Goal: Complete application form: Complete application form

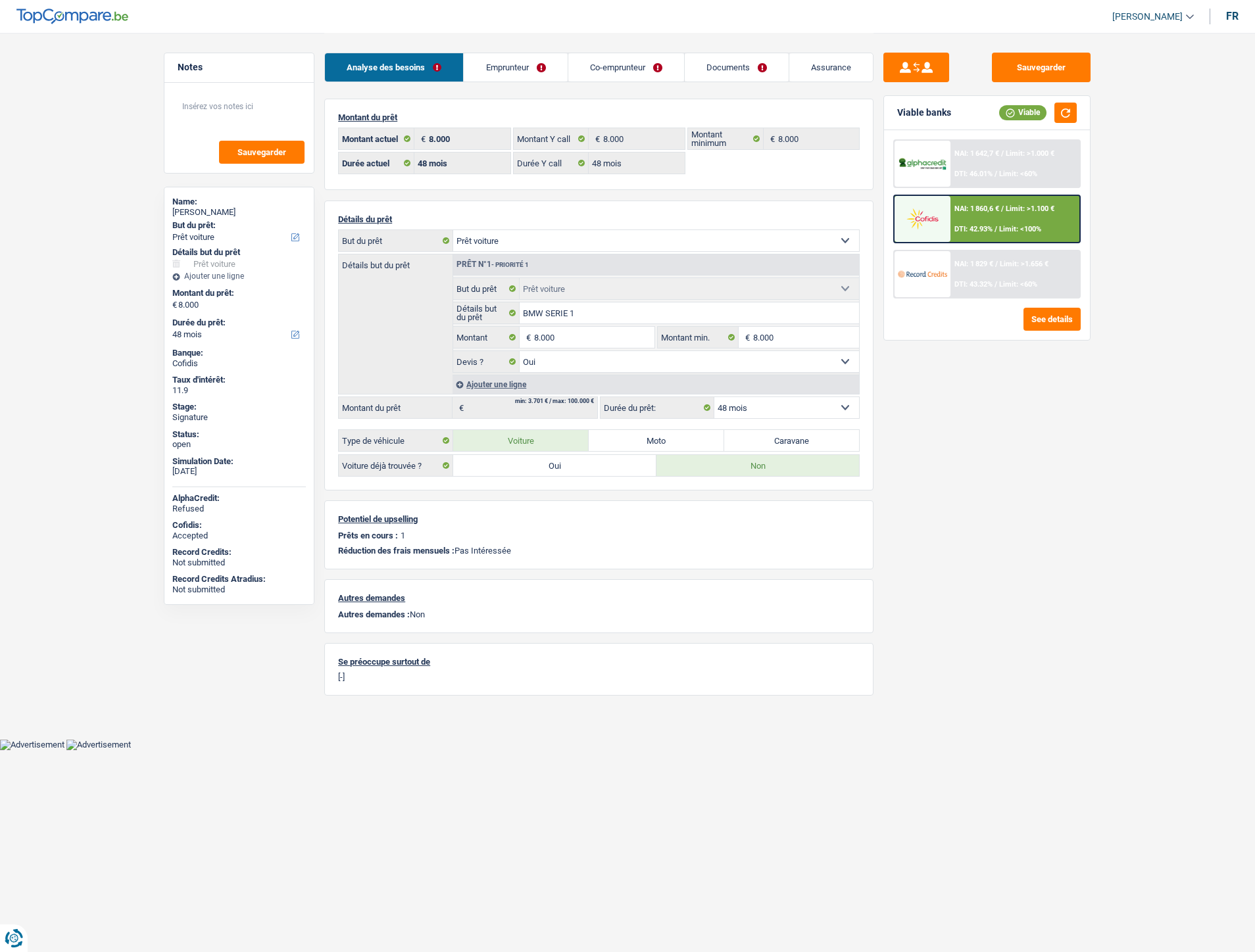
select select "car"
select select "48"
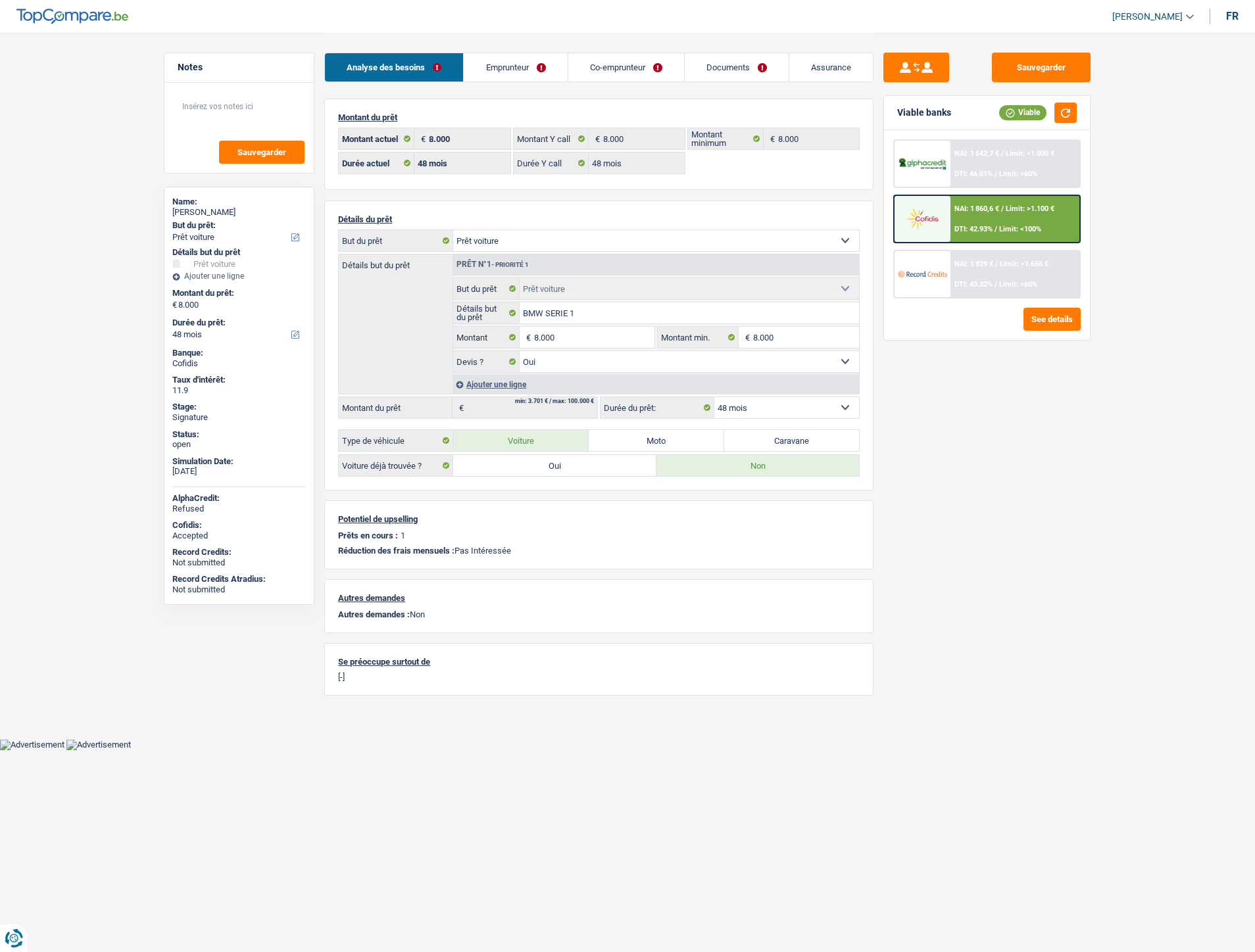
select select "car"
select select "yes"
select select "48"
drag, startPoint x: 491, startPoint y: 71, endPoint x: 504, endPoint y: 75, distance: 13.6
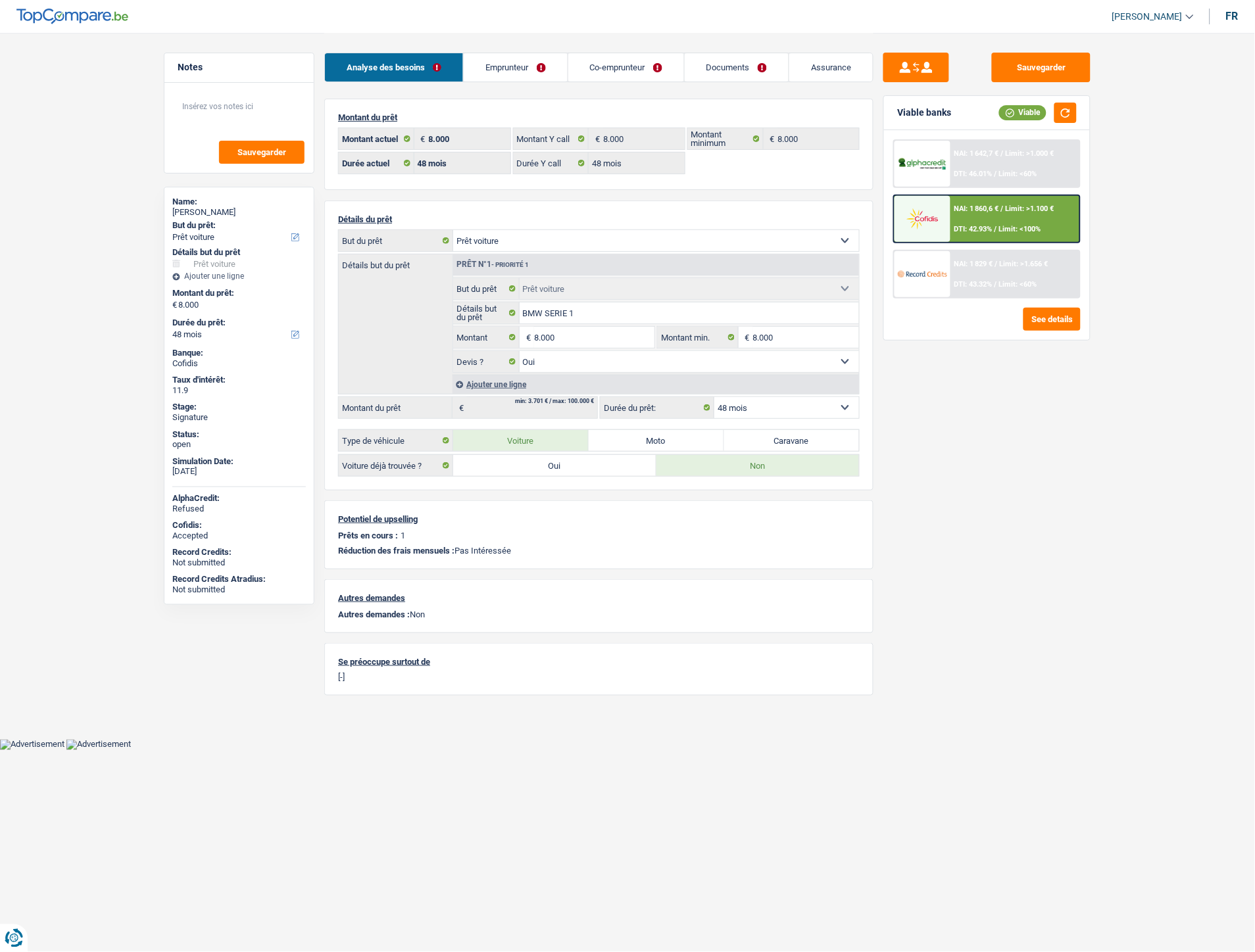
click at [491, 71] on link "Emprunteur" at bounding box center [516, 67] width 104 height 28
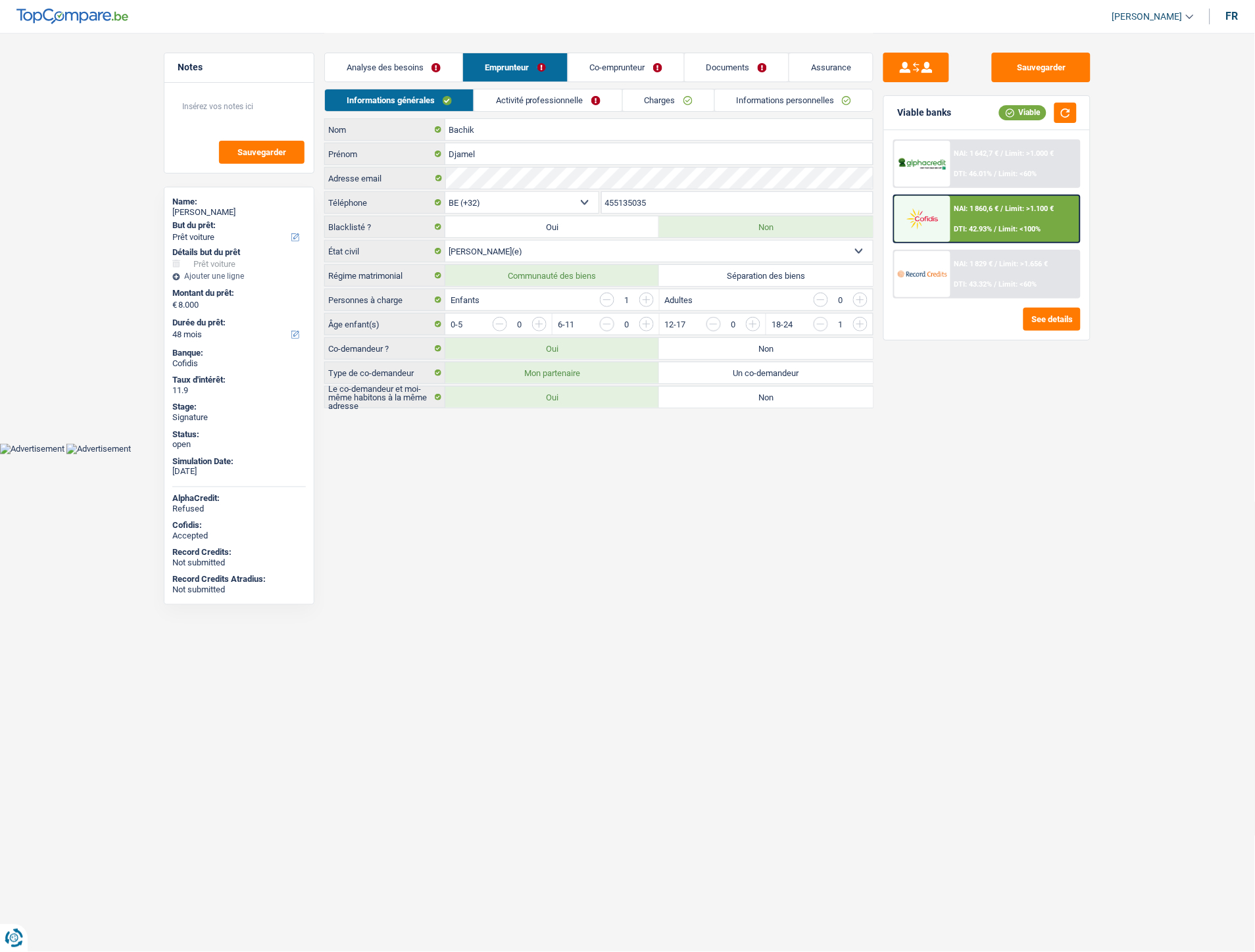
click at [743, 102] on link "Informations personnelles" at bounding box center [794, 100] width 159 height 22
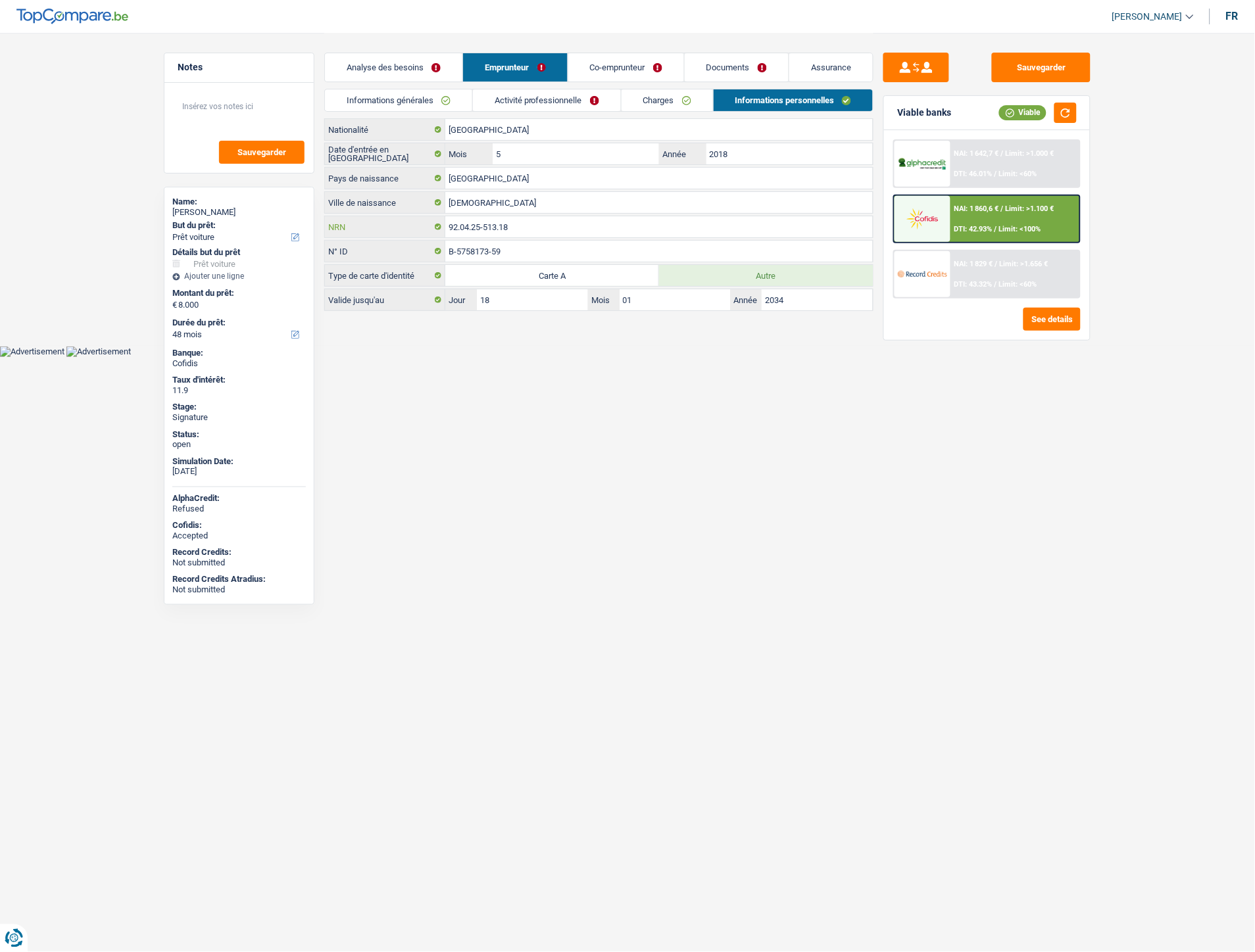
drag, startPoint x: 537, startPoint y: 230, endPoint x: 461, endPoint y: 224, distance: 76.2
click at [443, 229] on div "92.04.25-513.18 NRN" at bounding box center [599, 227] width 548 height 21
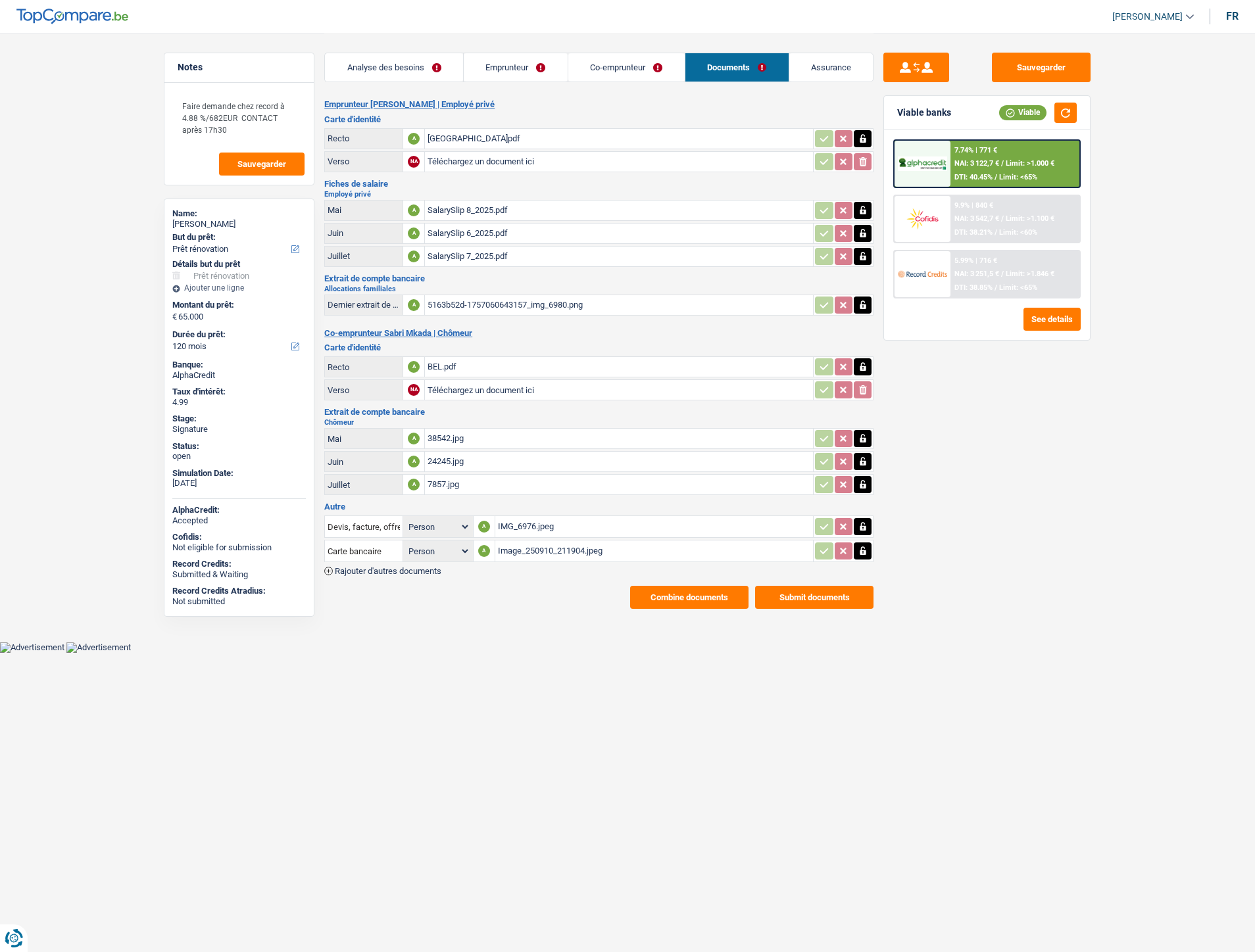
select select "renovation"
select select "120"
drag, startPoint x: 375, startPoint y: 564, endPoint x: 405, endPoint y: 502, distance: 68.9
click at [375, 567] on span "Rajouter d'autres documents" at bounding box center [388, 571] width 107 height 9
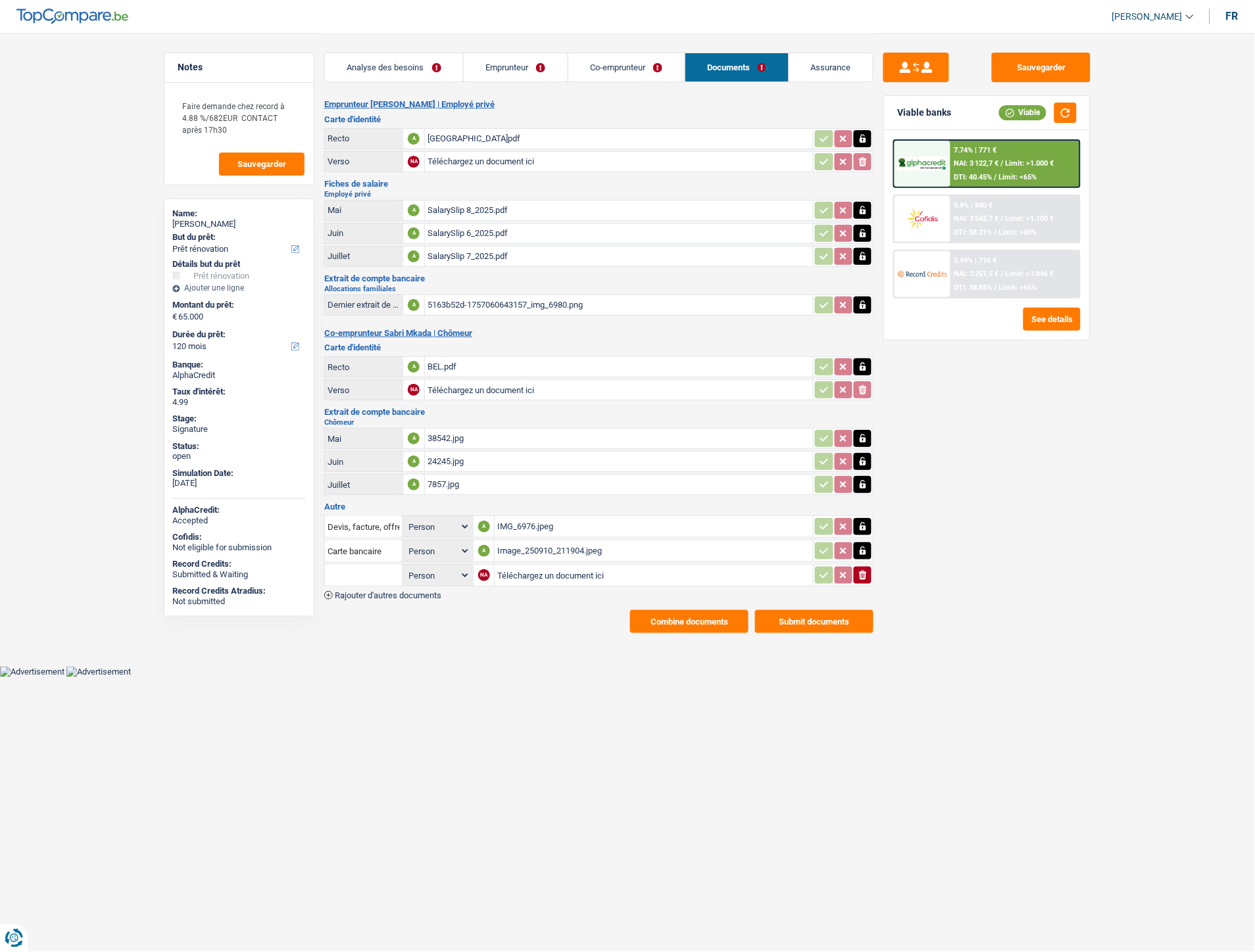
click at [538, 566] on input "Téléchargez un document ici" at bounding box center [653, 575] width 313 height 20
type input "C:\fakepath\Extrait Mr et MMe.pdf"
click at [327, 574] on input "text" at bounding box center [363, 575] width 72 height 21
click at [391, 626] on li "Extraits de compte de toutes les transactions 3 derniers mois" at bounding box center [456, 634] width 250 height 16
type input "Extraits de compte de toutes les transactions 3 derniers mois"
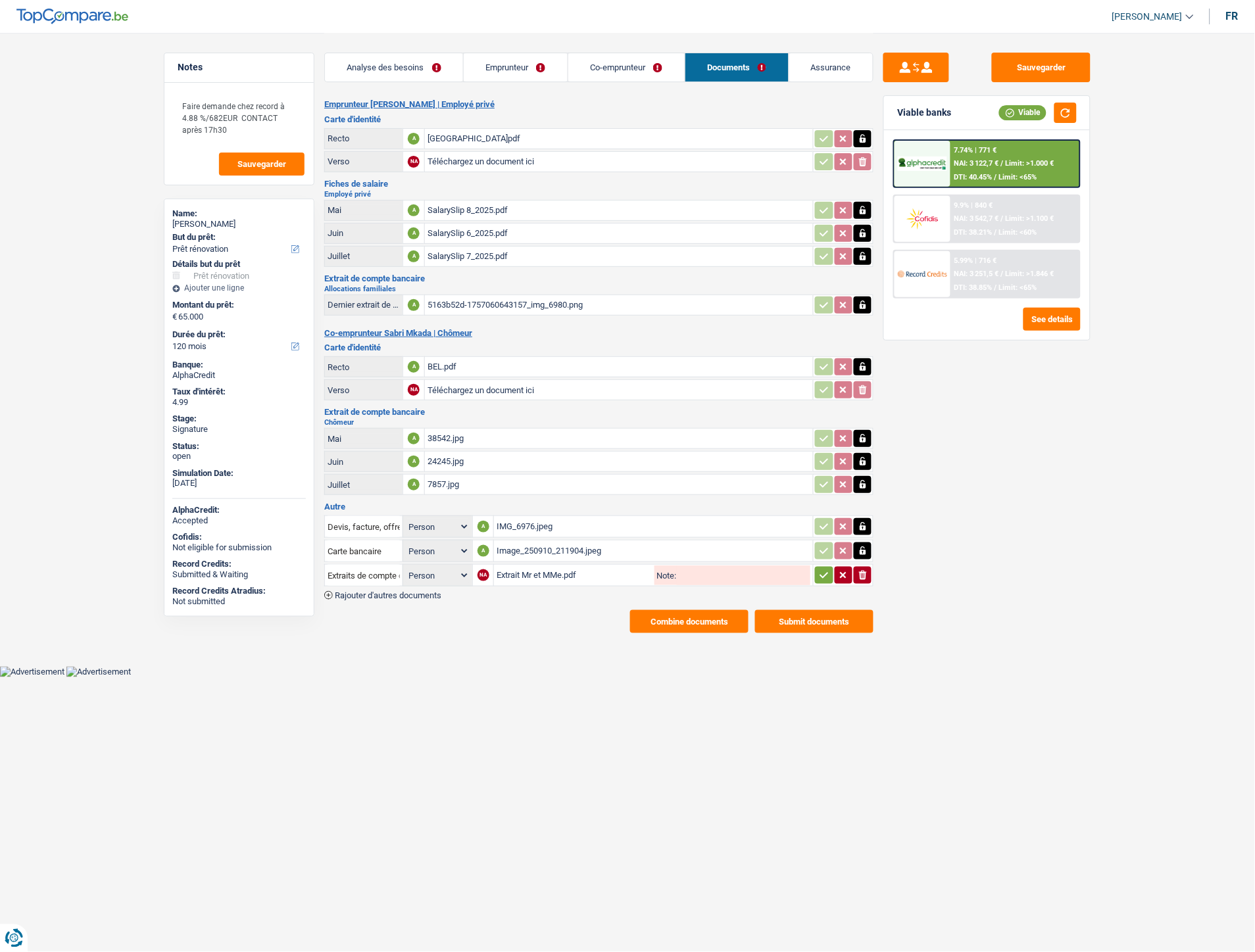
click at [415, 591] on span "Rajouter d'autres documents" at bounding box center [388, 595] width 107 height 9
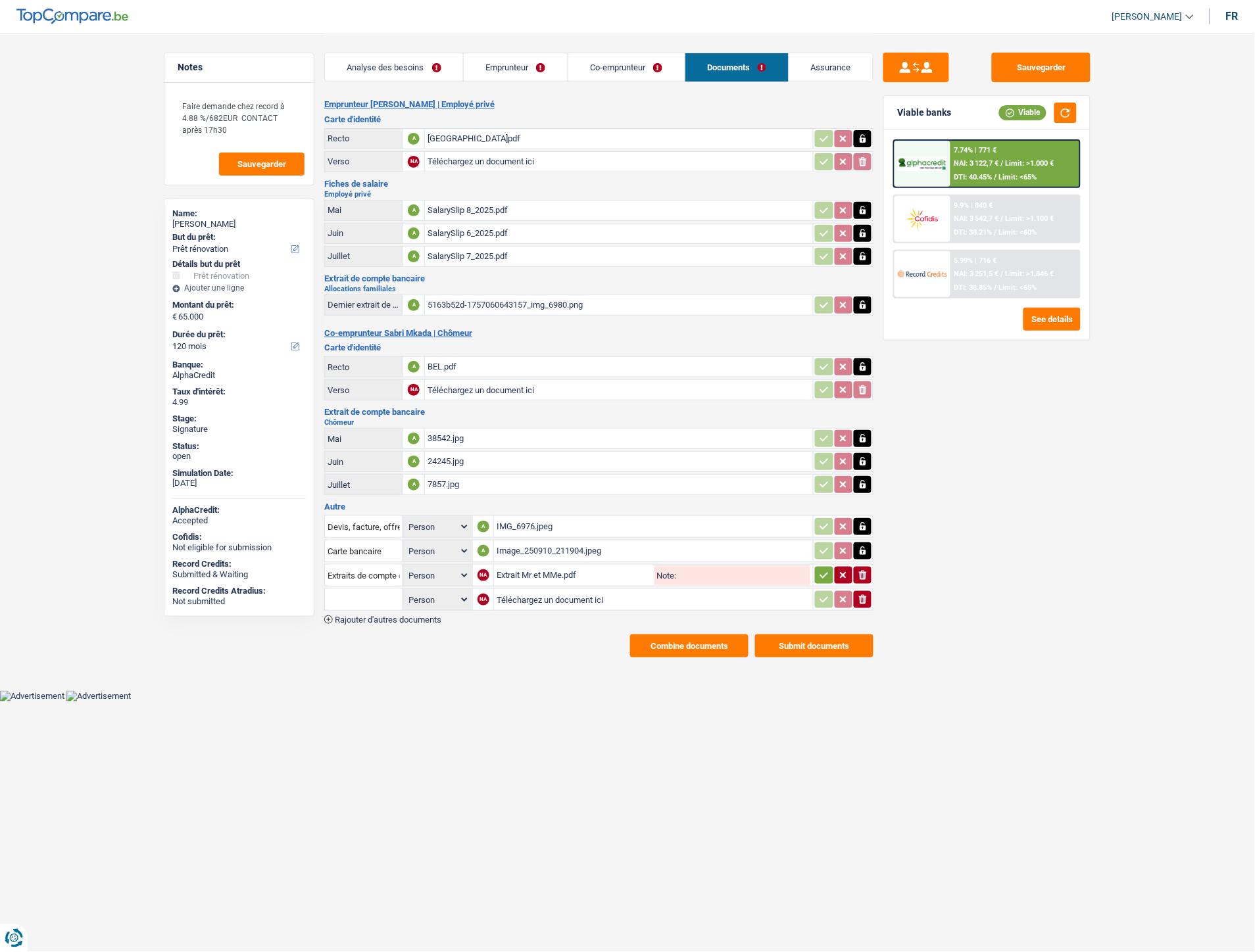
click at [420, 615] on span "Rajouter d'autres documents" at bounding box center [388, 619] width 107 height 9
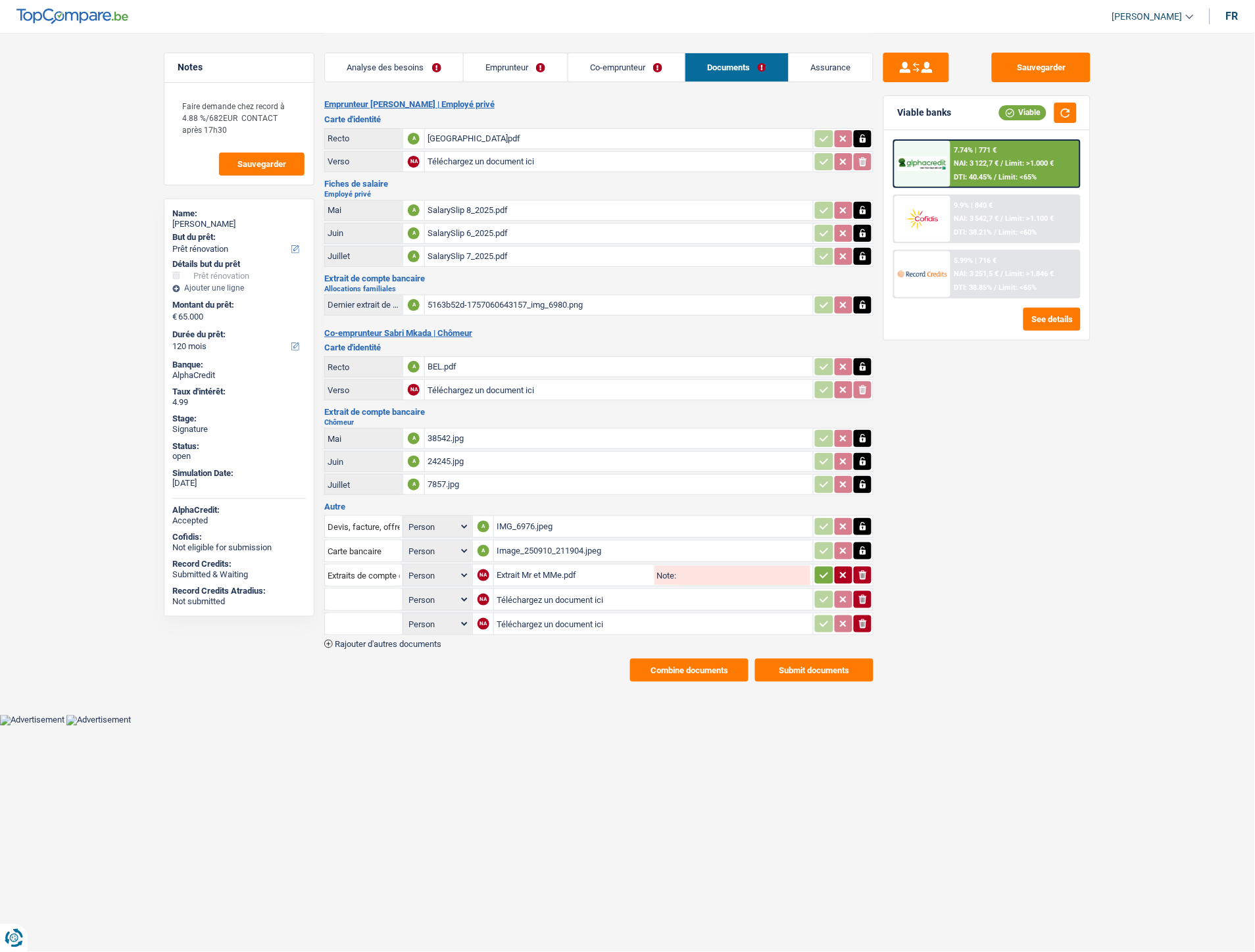
click at [415, 629] on div "Devis, facture, offre, bon de commande Person Emprunteur Co-emprunteur A IMG_69…" at bounding box center [599, 581] width 549 height 135
click at [415, 640] on span "Rajouter d'autres documents" at bounding box center [388, 644] width 107 height 9
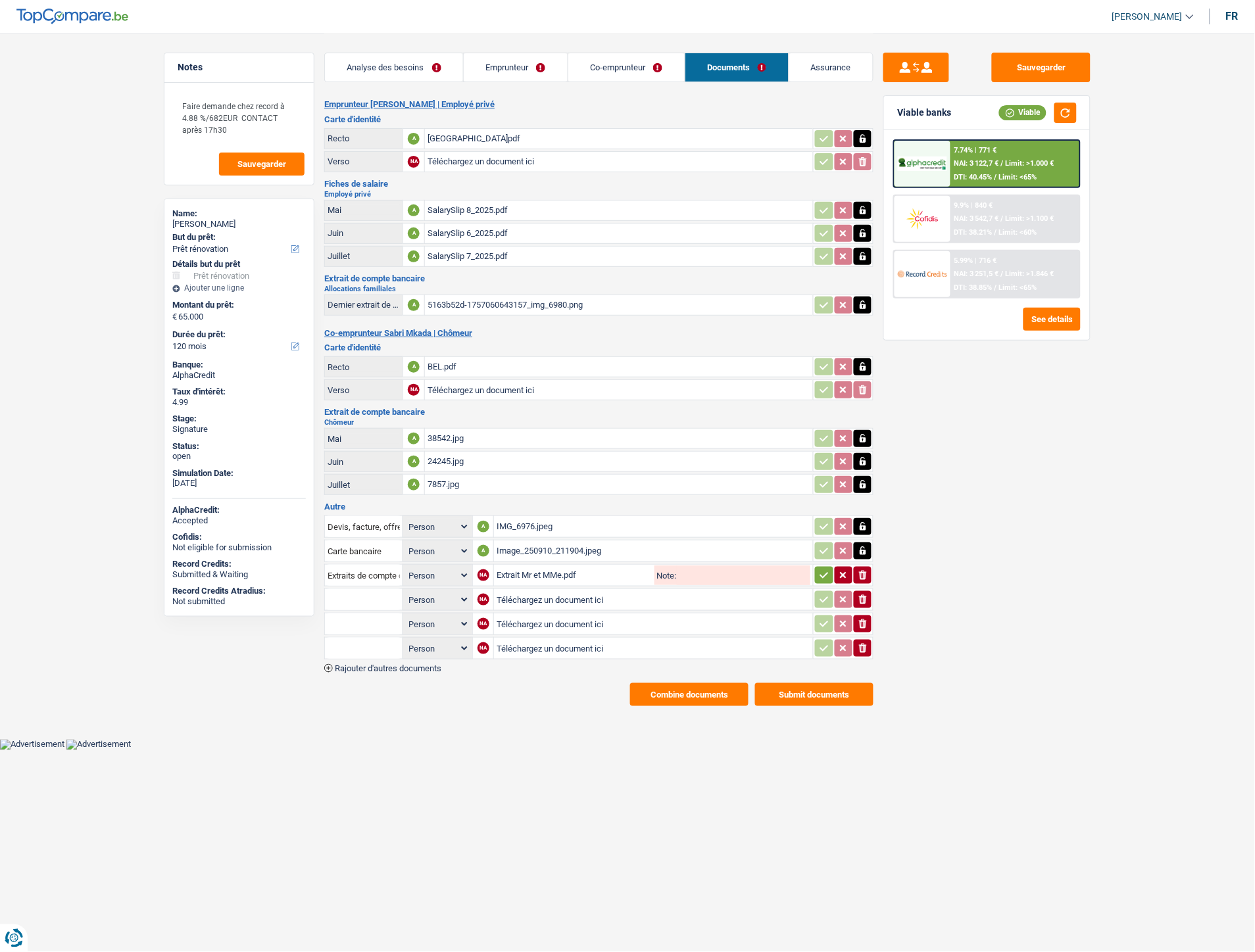
click at [410, 664] on span "Rajouter d'autres documents" at bounding box center [388, 668] width 107 height 9
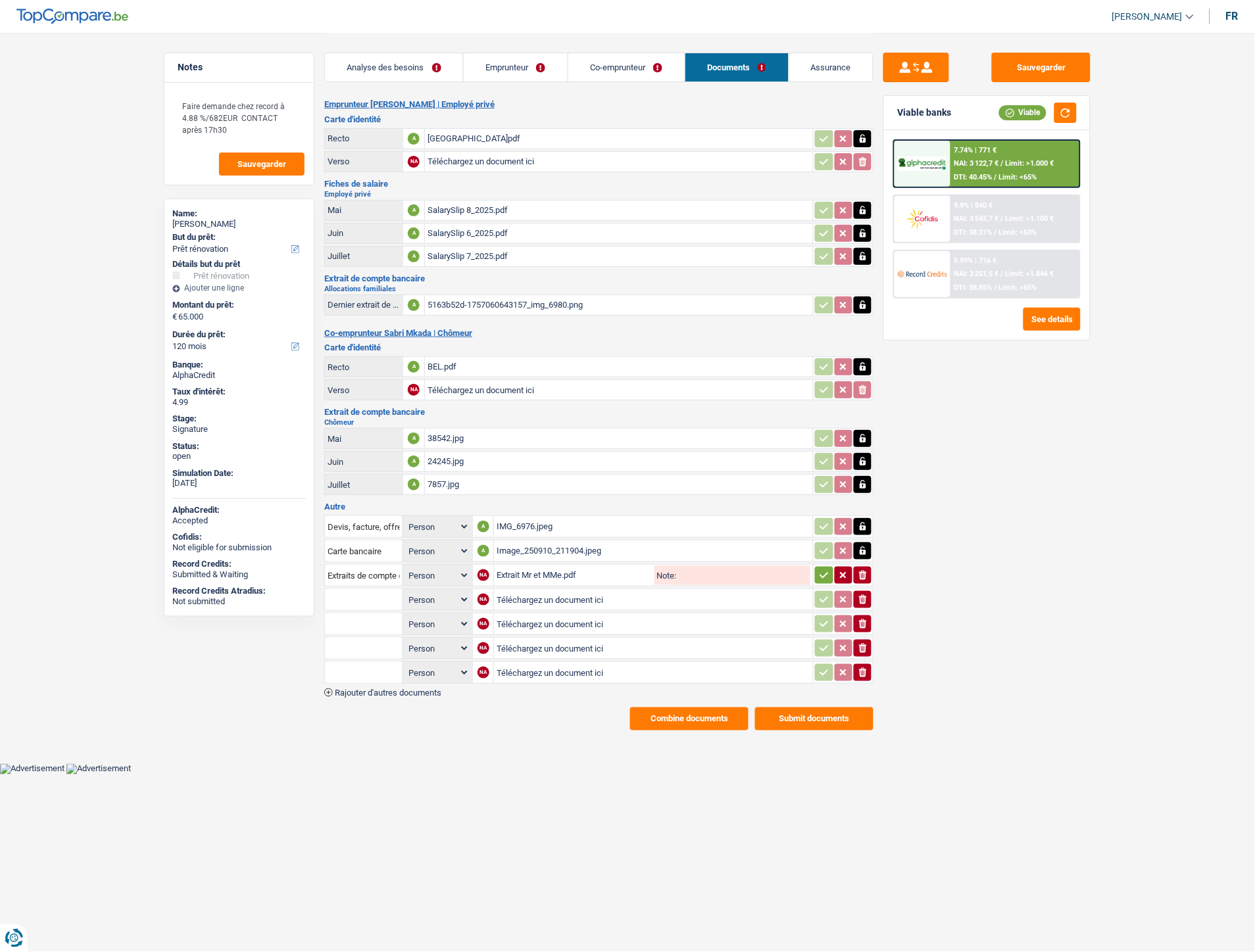
click at [408, 688] on span "Rajouter d'autres documents" at bounding box center [388, 692] width 107 height 9
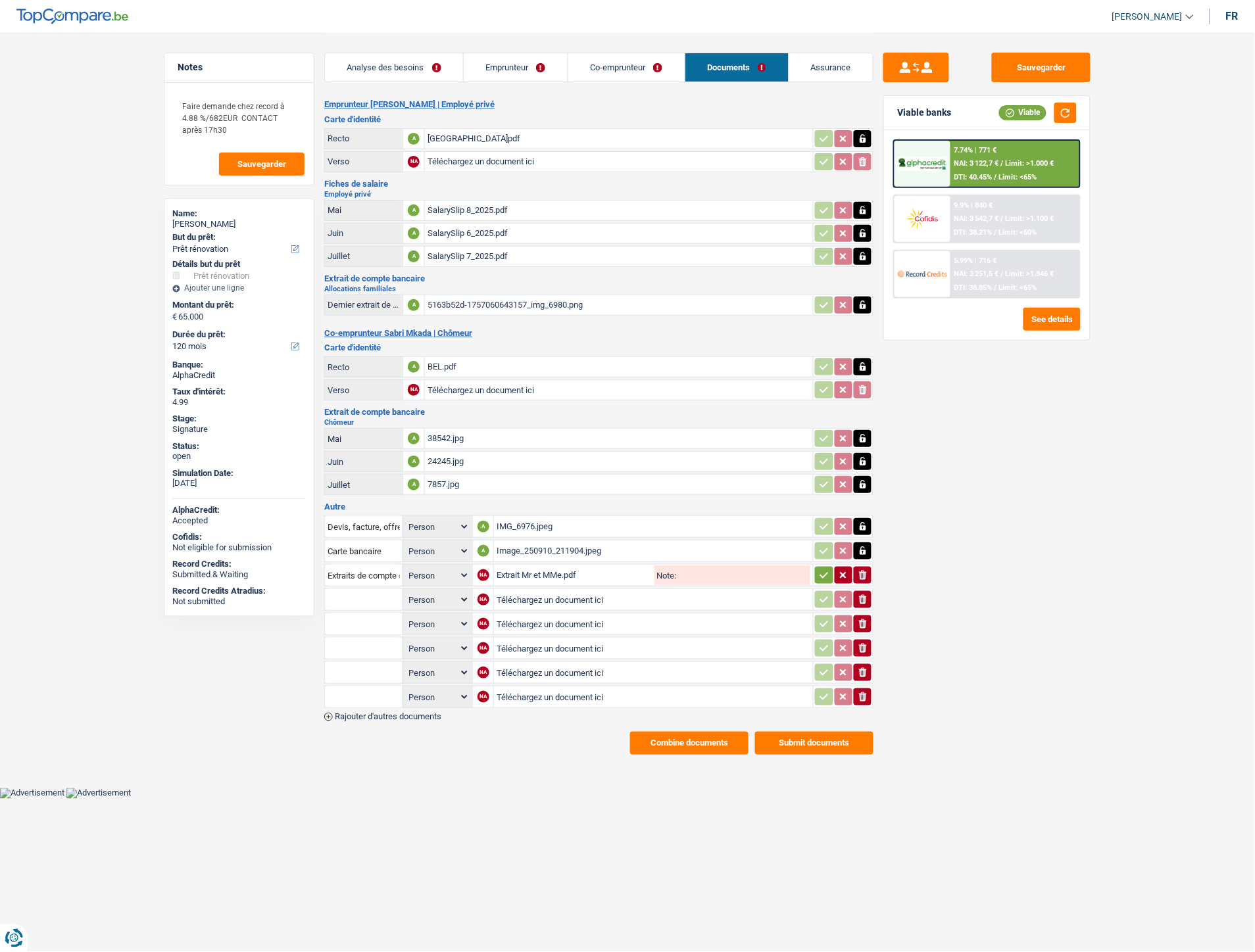
click at [511, 590] on input "Téléchargez un document ici" at bounding box center [654, 600] width 314 height 20
type input "C:\fakepath\IMG-20250916-WA0018.jpg"
click at [557, 615] on input "Téléchargez un document ici" at bounding box center [654, 624] width 314 height 20
type input "C:\fakepath\IMG-20250916-WA0017.jpg"
click at [392, 589] on input "text" at bounding box center [363, 600] width 72 height 21
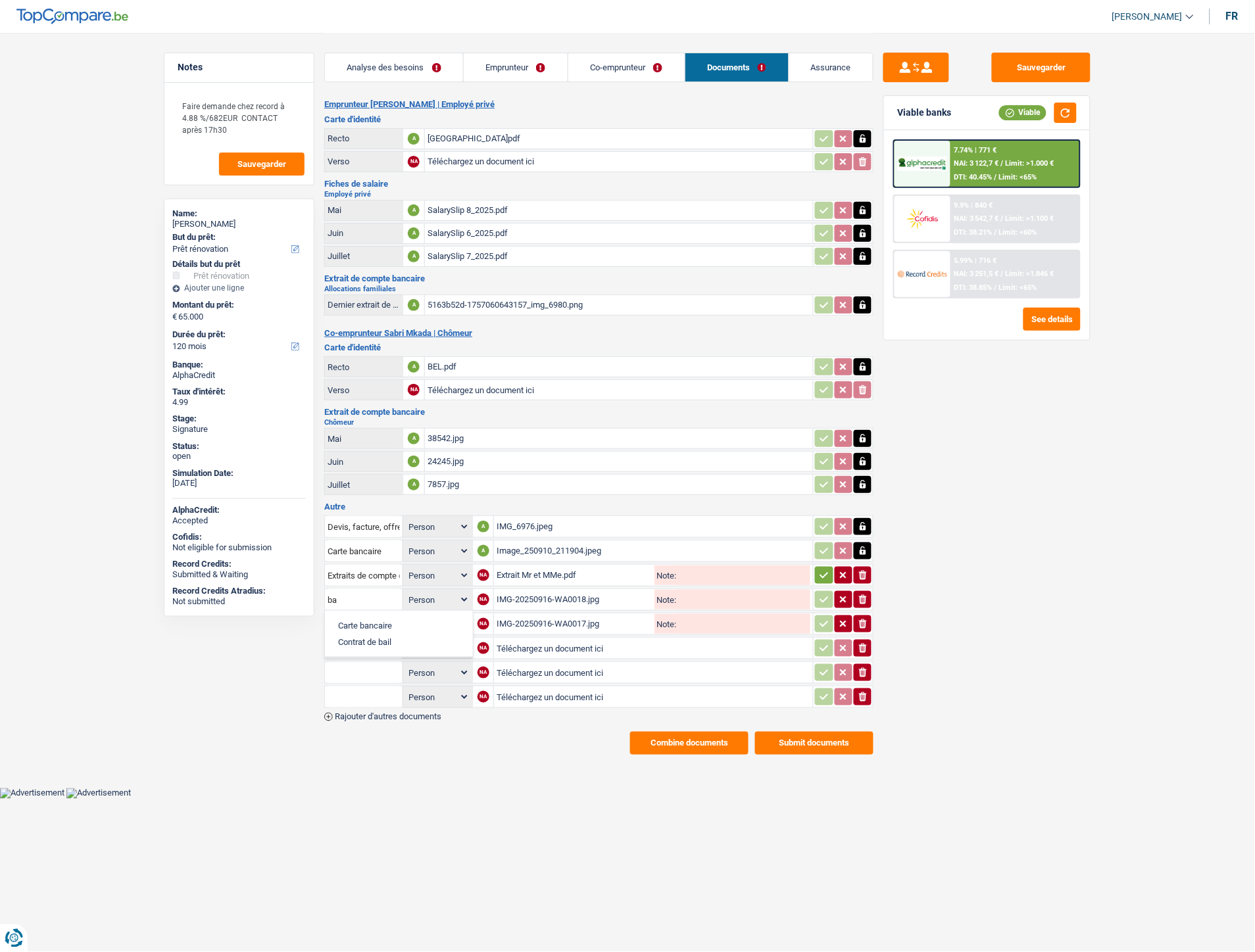
click at [371, 618] on li "Carte bancaire" at bounding box center [399, 626] width 135 height 16
type input "Carte bancaire"
click at [364, 621] on input "text" at bounding box center [363, 624] width 72 height 21
click at [370, 642] on li "Carte bancaire" at bounding box center [399, 650] width 135 height 16
type input "Carte bancaire"
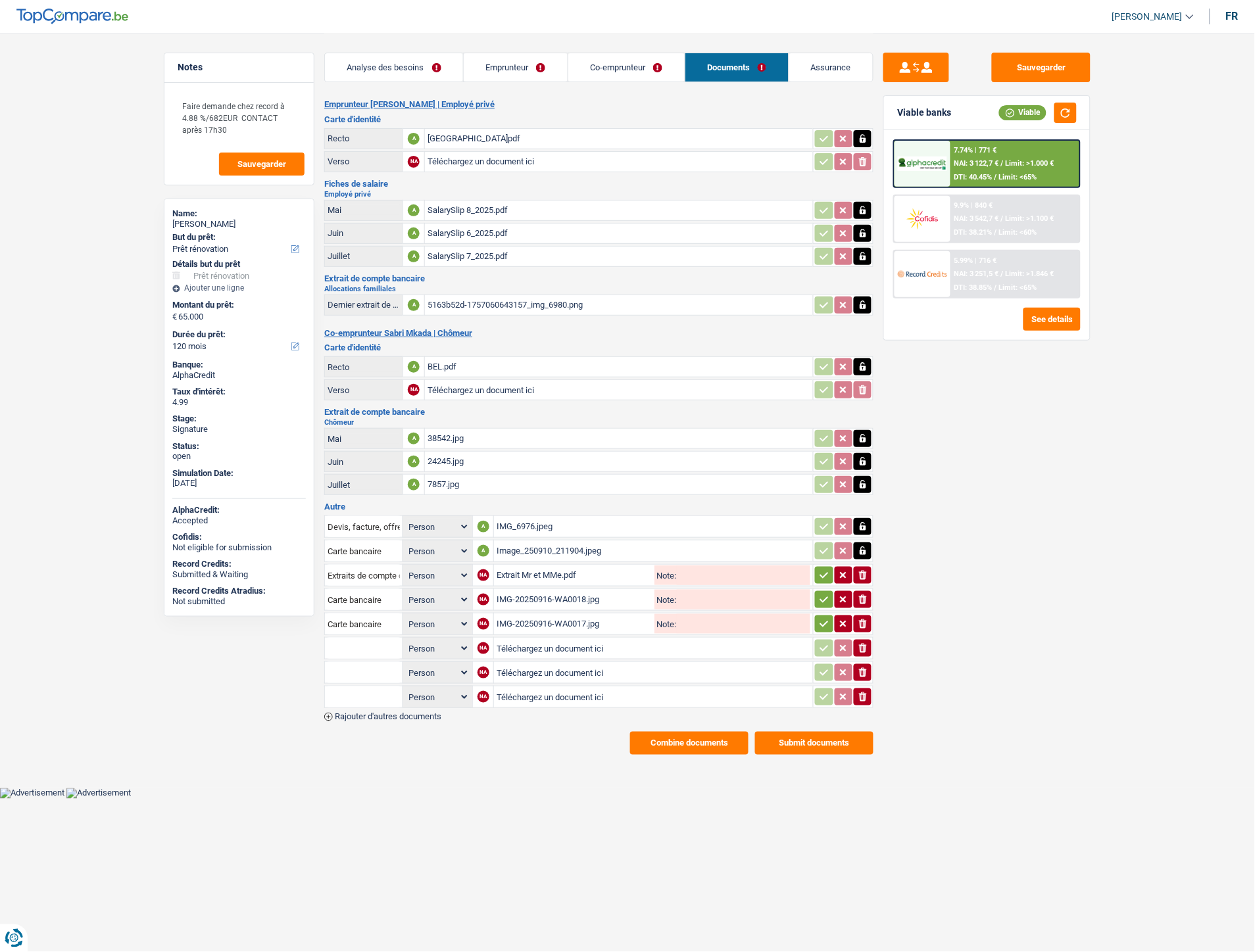
click at [528, 640] on input "Téléchargez un document ici" at bounding box center [654, 648] width 314 height 20
type input "C:\fakepath\IMG-20250916-WA0020.jpg"
click at [549, 666] on input "Téléchargez un document ici" at bounding box center [654, 673] width 314 height 20
type input "C:\fakepath\IMG-20250916-WA0019.jpg"
click at [573, 688] on input "Téléchargez un document ici" at bounding box center [654, 697] width 314 height 20
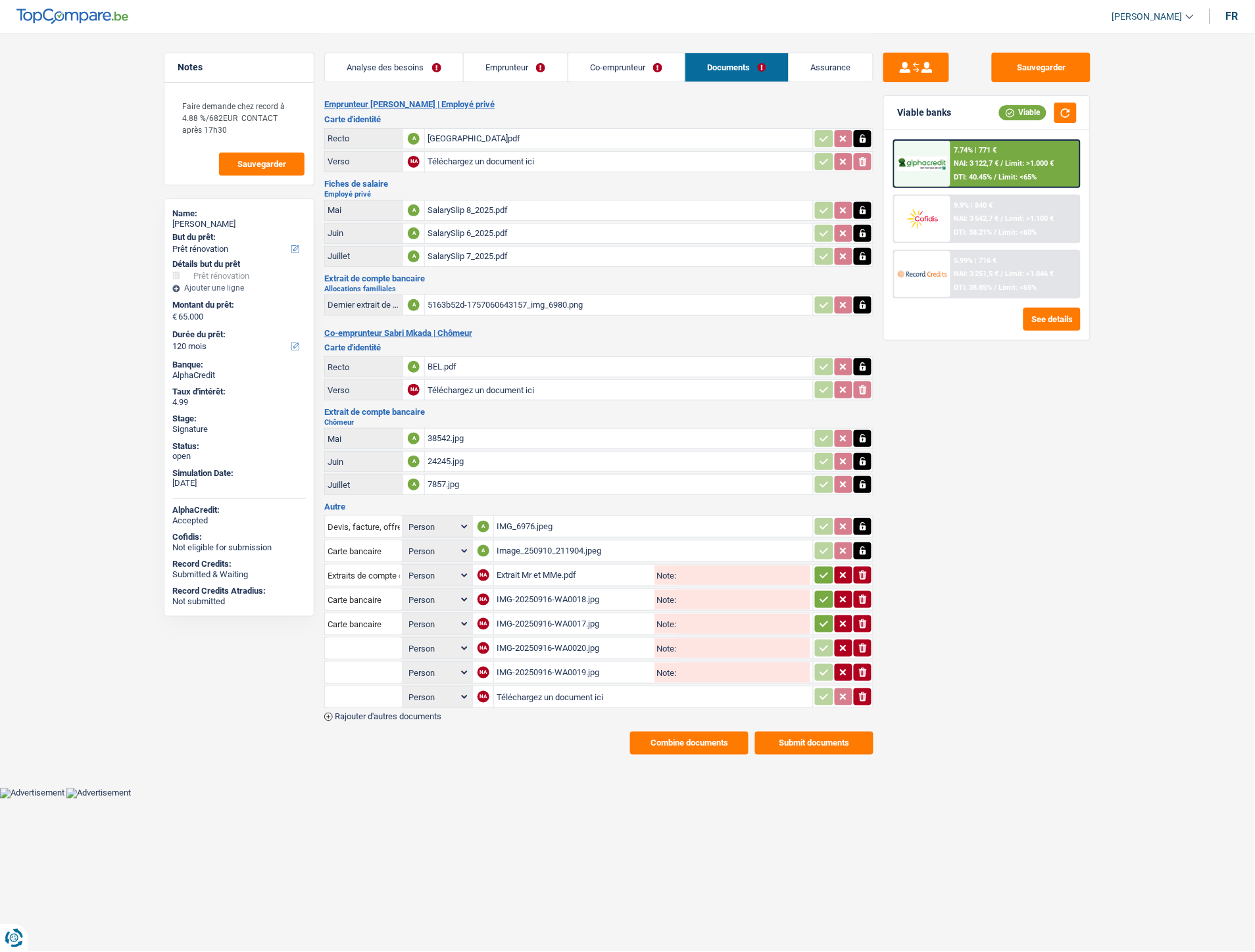
type input "C:\fakepath\IMG-20250916-WA0021.jpg"
click at [335, 639] on input "text" at bounding box center [363, 648] width 72 height 21
click at [363, 666] on li "Dernier extrait de compte pour vos allocations familiales" at bounding box center [442, 674] width 221 height 16
type input "Dernier extrait de compte pour vos allocations familiales"
click at [359, 671] on input "text" at bounding box center [363, 673] width 72 height 21
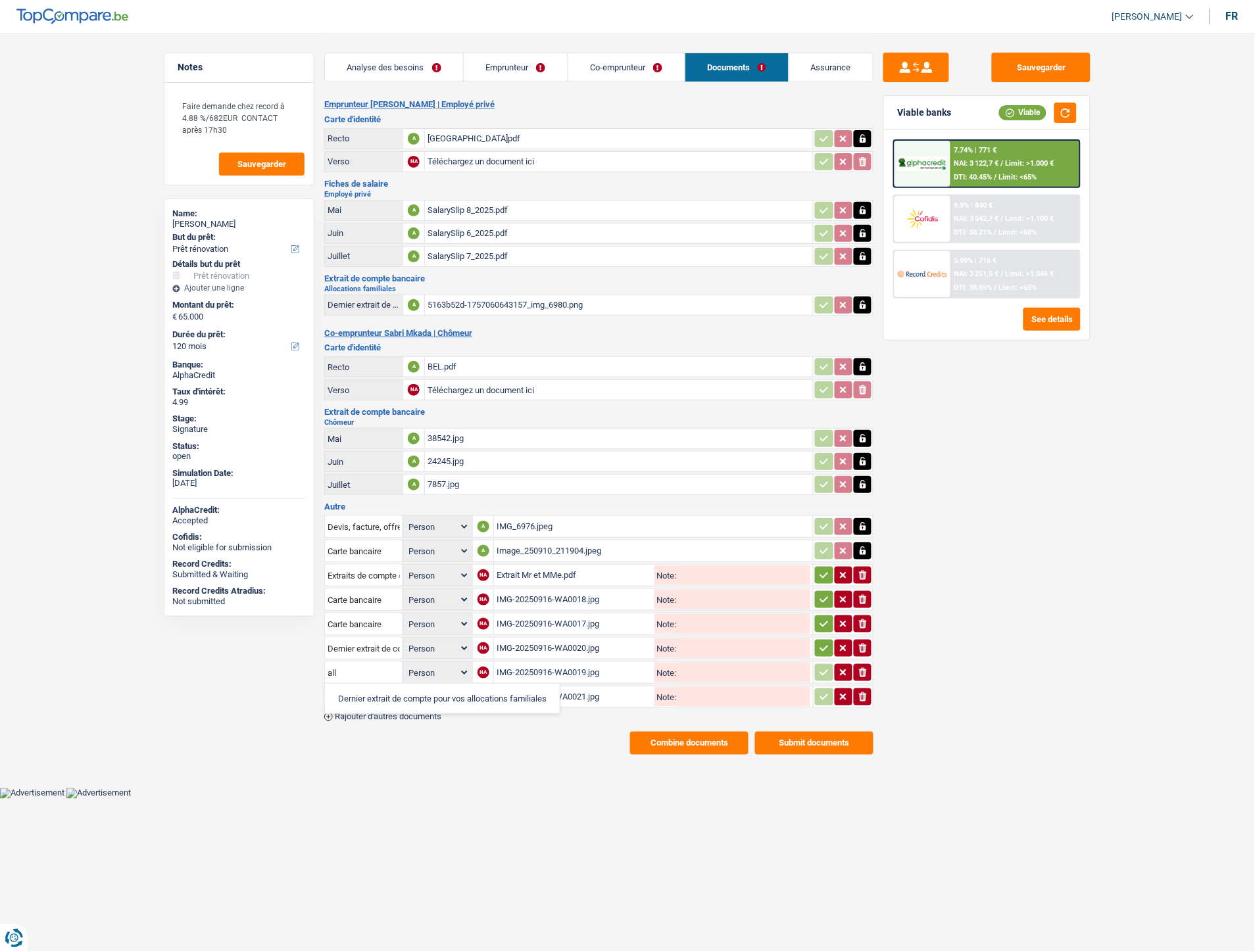
click at [359, 691] on li "Dernier extrait de compte pour vos allocations familiales" at bounding box center [442, 698] width 221 height 16
type input "Dernier extrait de compte pour vos allocations familiales"
click at [358, 687] on input "text" at bounding box center [363, 697] width 72 height 21
drag, startPoint x: 362, startPoint y: 708, endPoint x: 375, endPoint y: 708, distance: 13.0
click at [364, 715] on li "Dernier extrait de compte pour vos allocations familiales" at bounding box center [442, 723] width 221 height 16
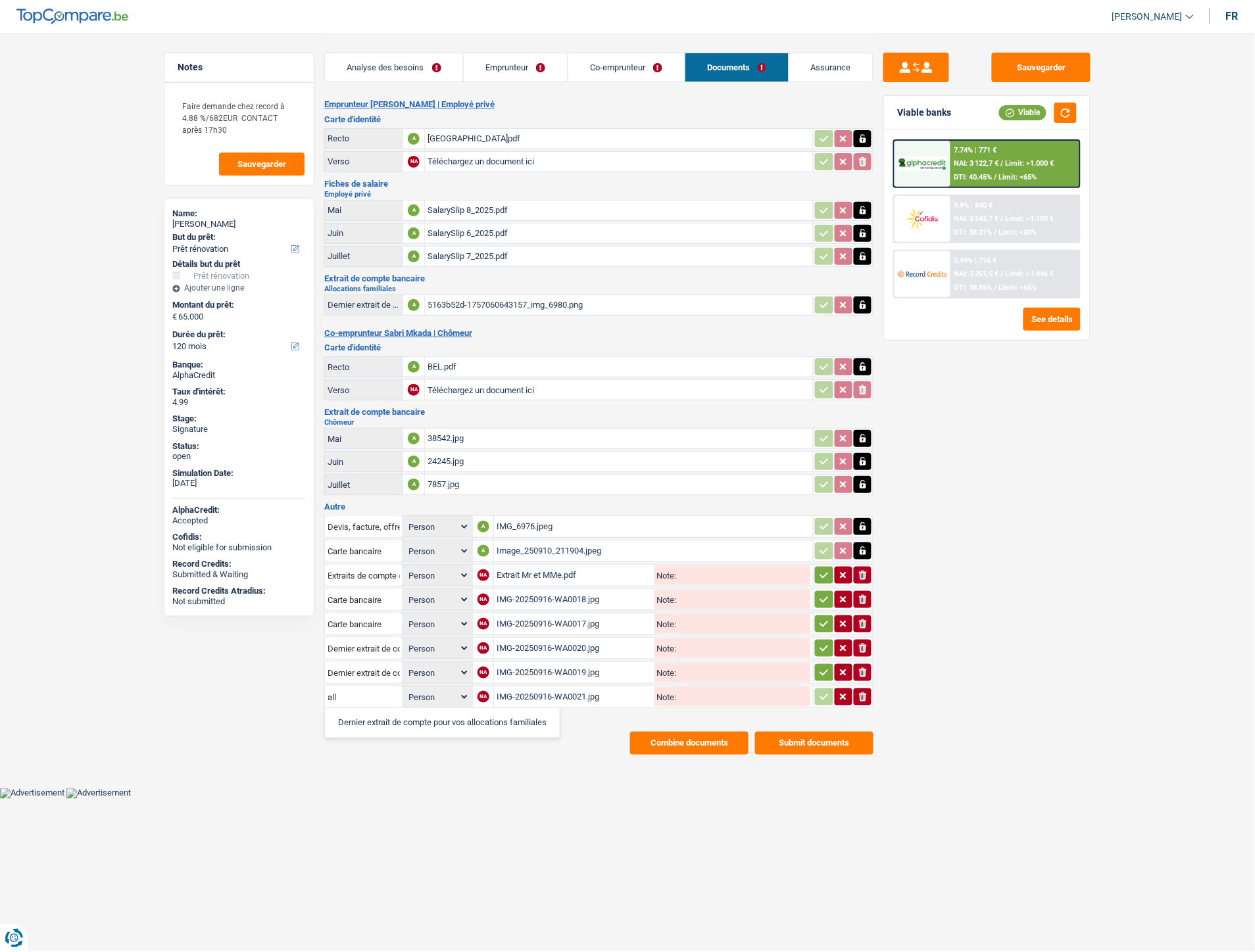
type input "Dernier extrait de compte pour vos allocations familiales"
click at [826, 574] on button "button" at bounding box center [823, 575] width 18 height 17
click at [825, 593] on icon "button" at bounding box center [823, 600] width 10 height 13
click at [826, 618] on icon "button" at bounding box center [823, 624] width 10 height 13
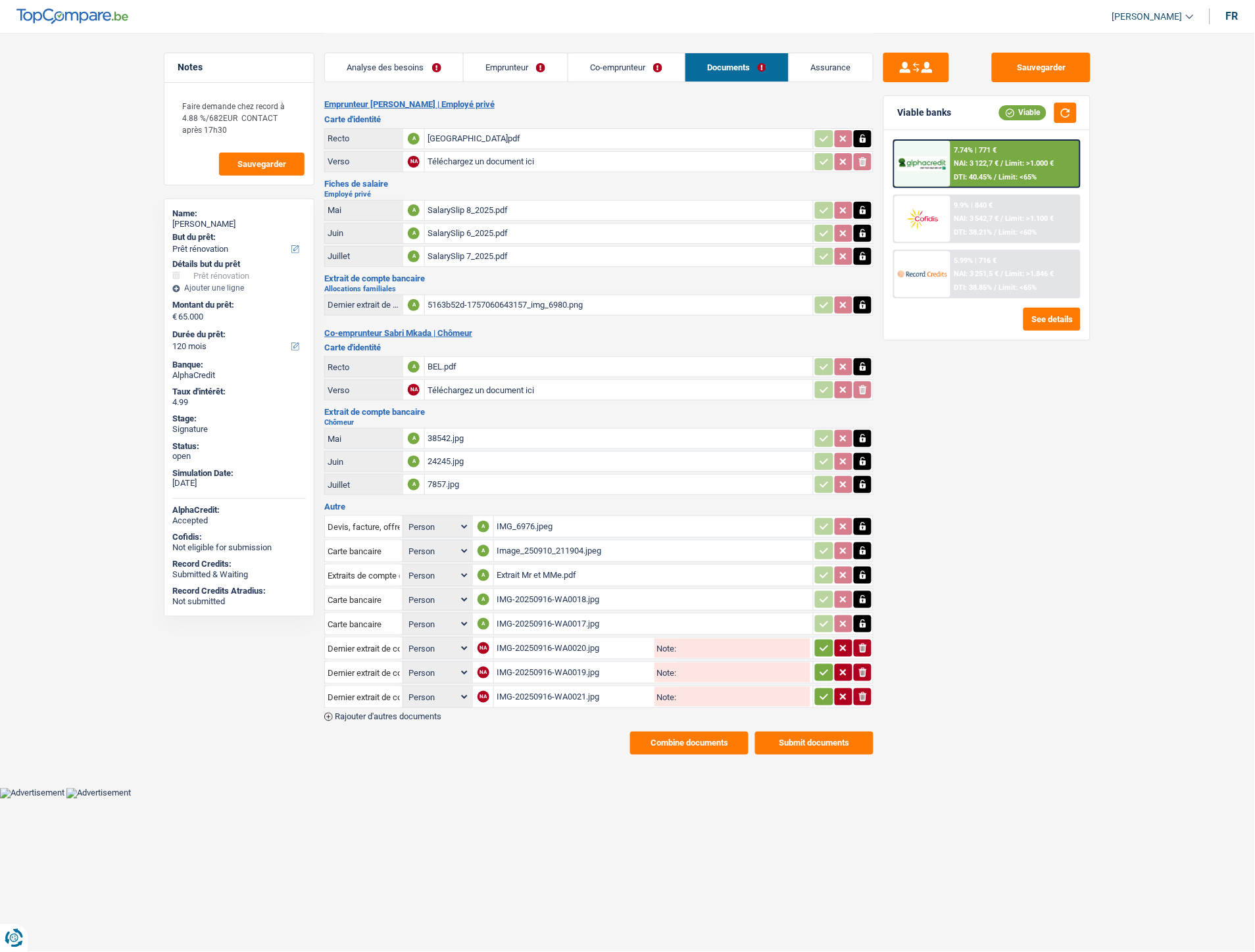
click at [826, 646] on icon "button" at bounding box center [824, 649] width 9 height 6
click at [823, 666] on icon "button" at bounding box center [823, 673] width 10 height 13
click at [823, 691] on icon "button" at bounding box center [823, 697] width 10 height 13
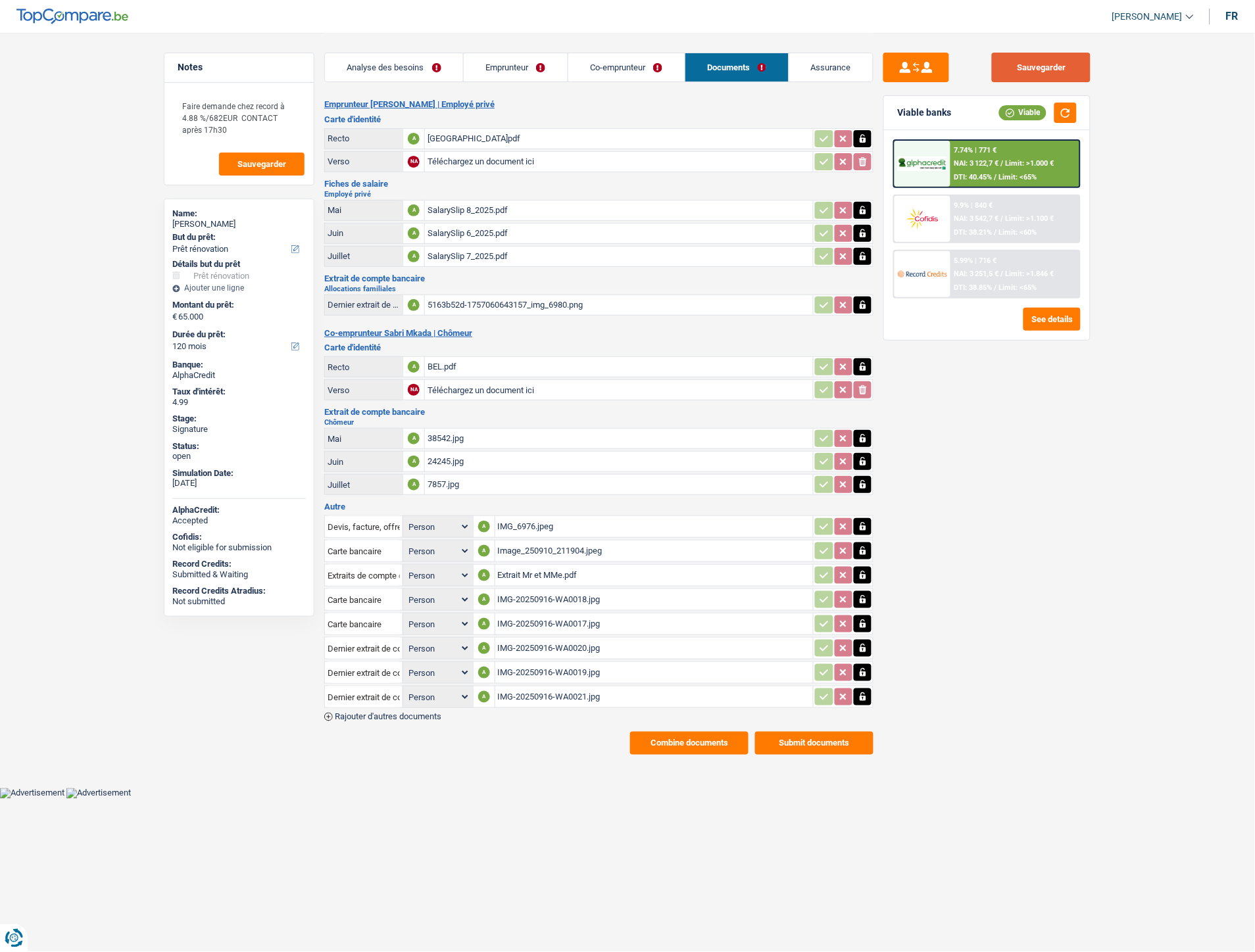
click at [1020, 67] on button "Sauvegarder" at bounding box center [1042, 67] width 99 height 30
click at [713, 740] on button "Combine documents" at bounding box center [689, 743] width 119 height 23
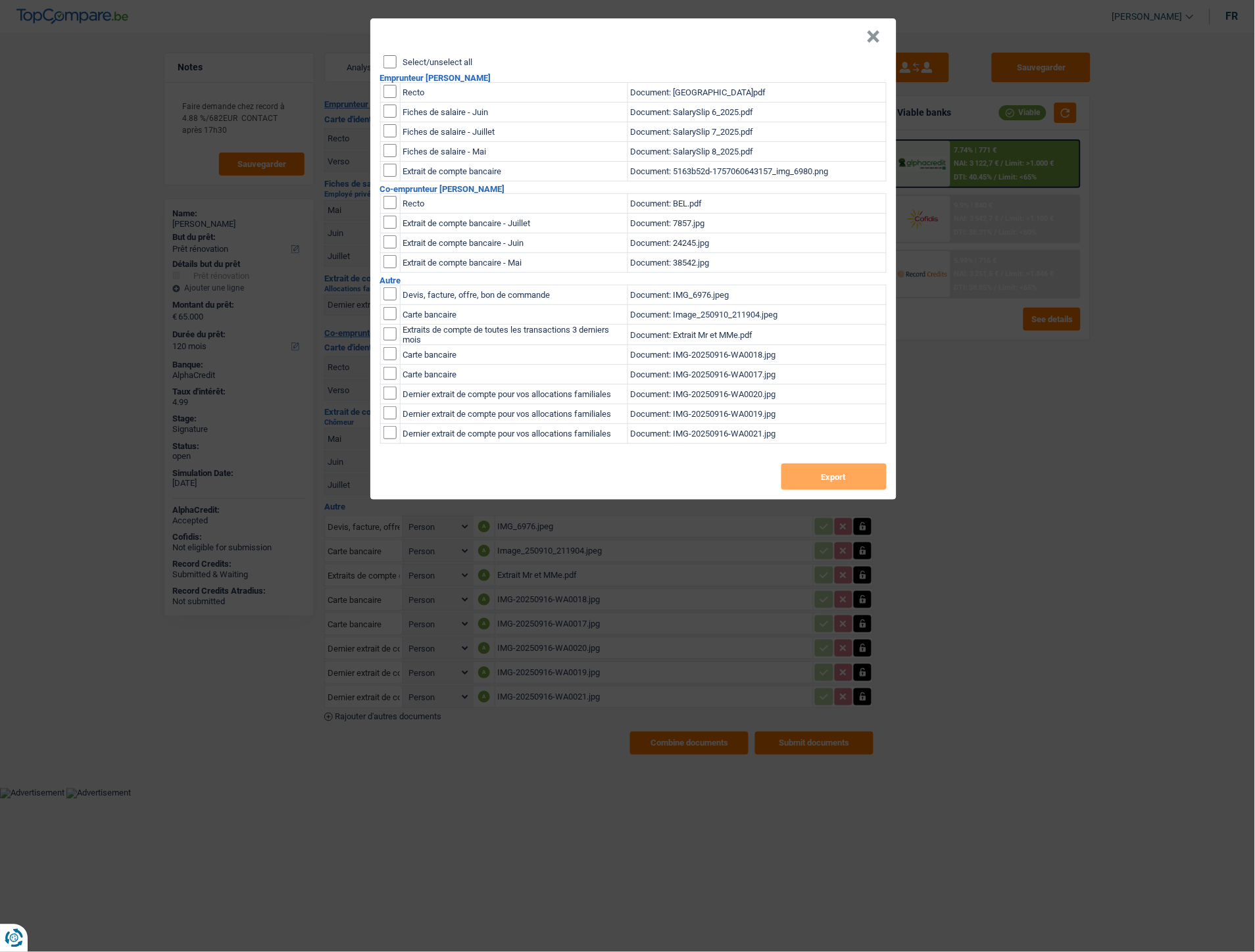
click at [389, 57] on input "Select/unselect all" at bounding box center [389, 61] width 13 height 13
checkbox input "true"
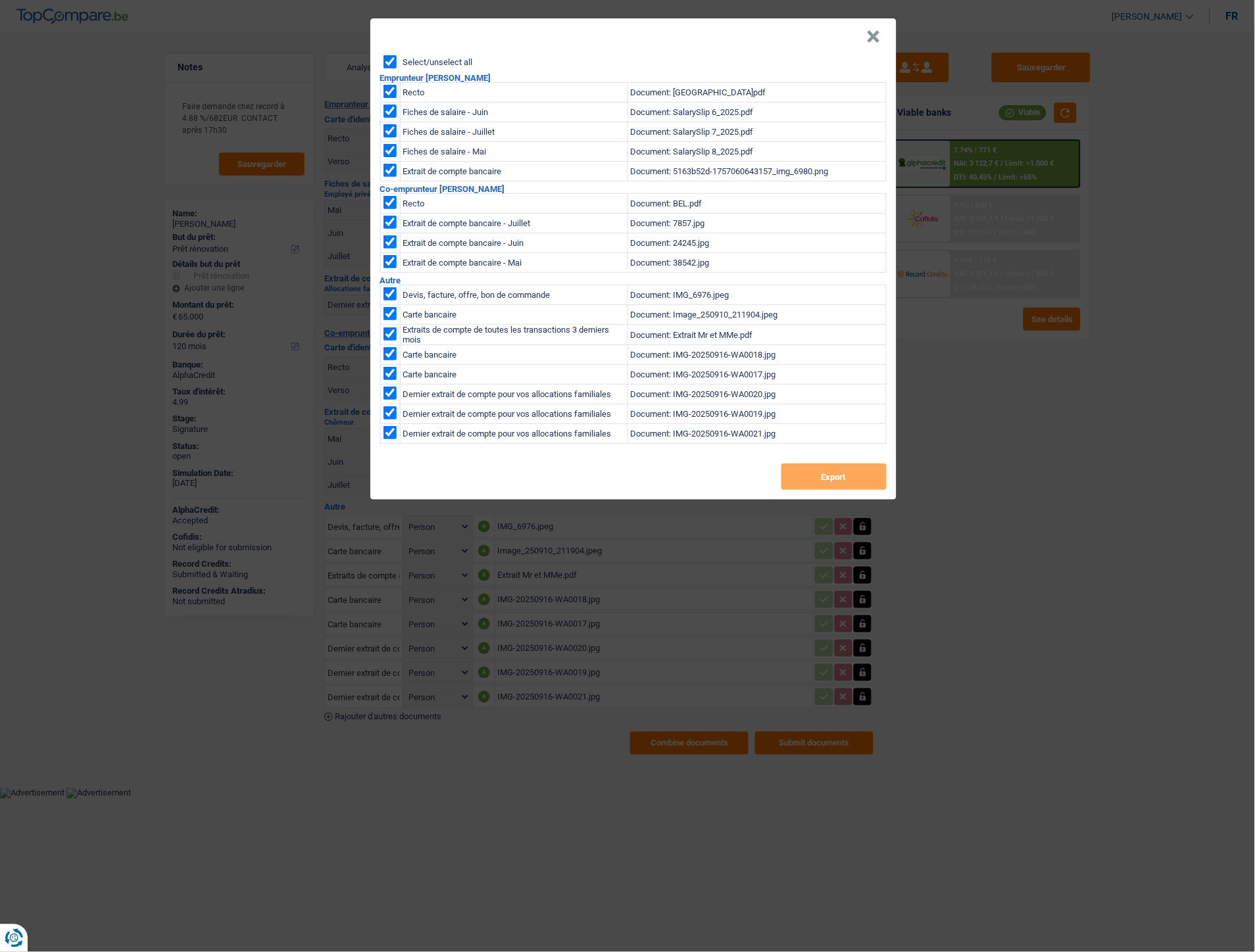
checkbox input "true"
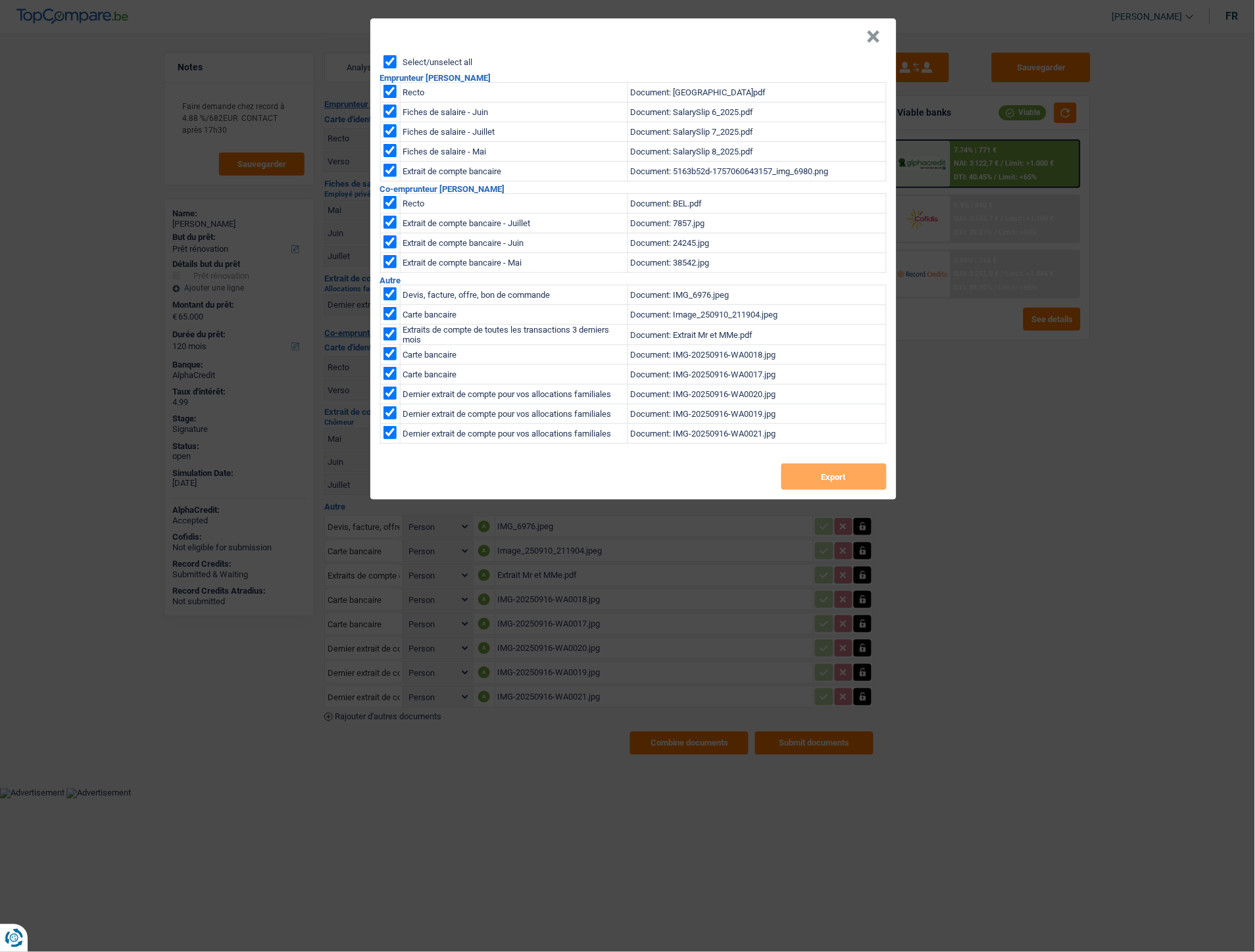
checkbox input "true"
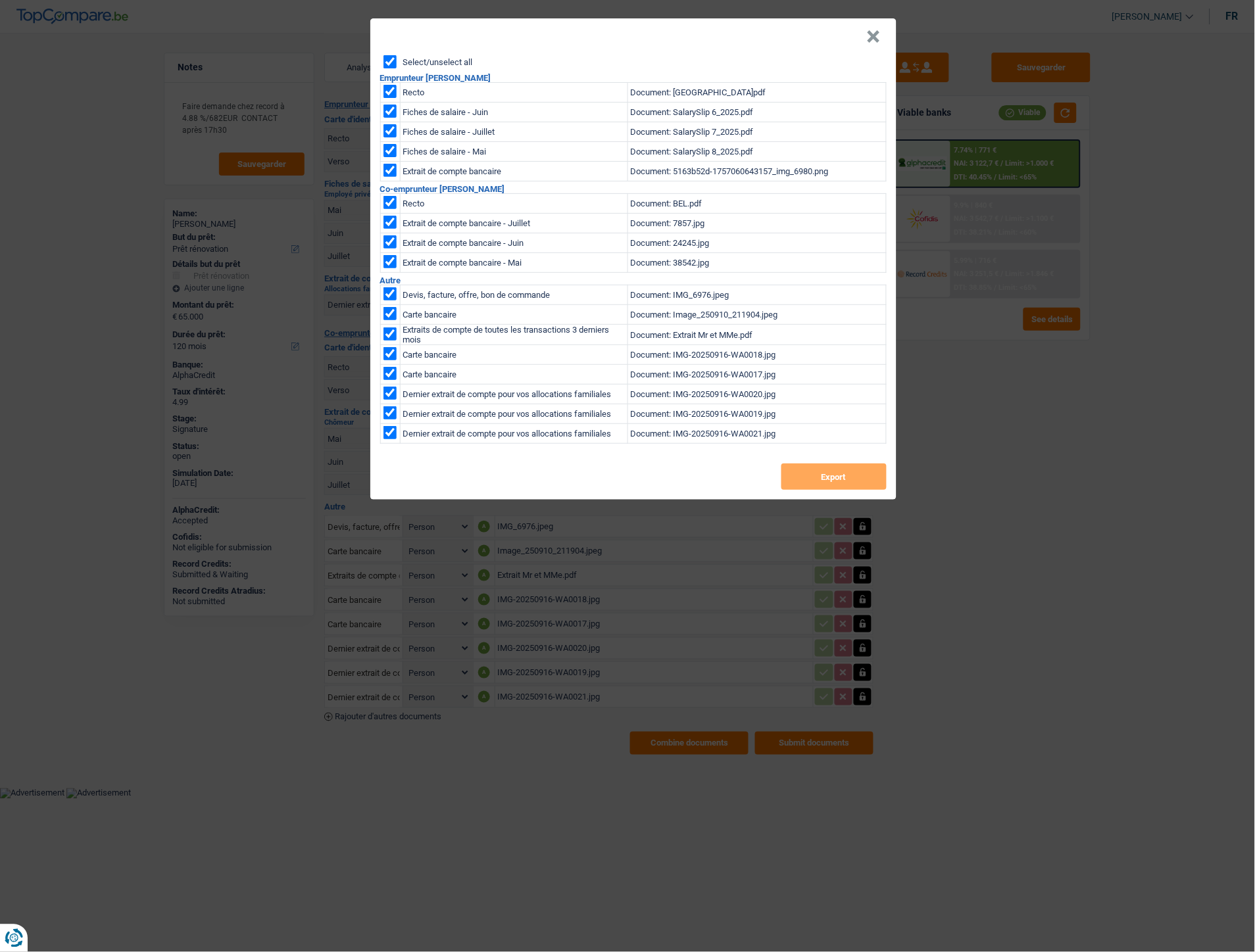
checkbox input "true"
drag, startPoint x: 390, startPoint y: 313, endPoint x: 461, endPoint y: 342, distance: 76.7
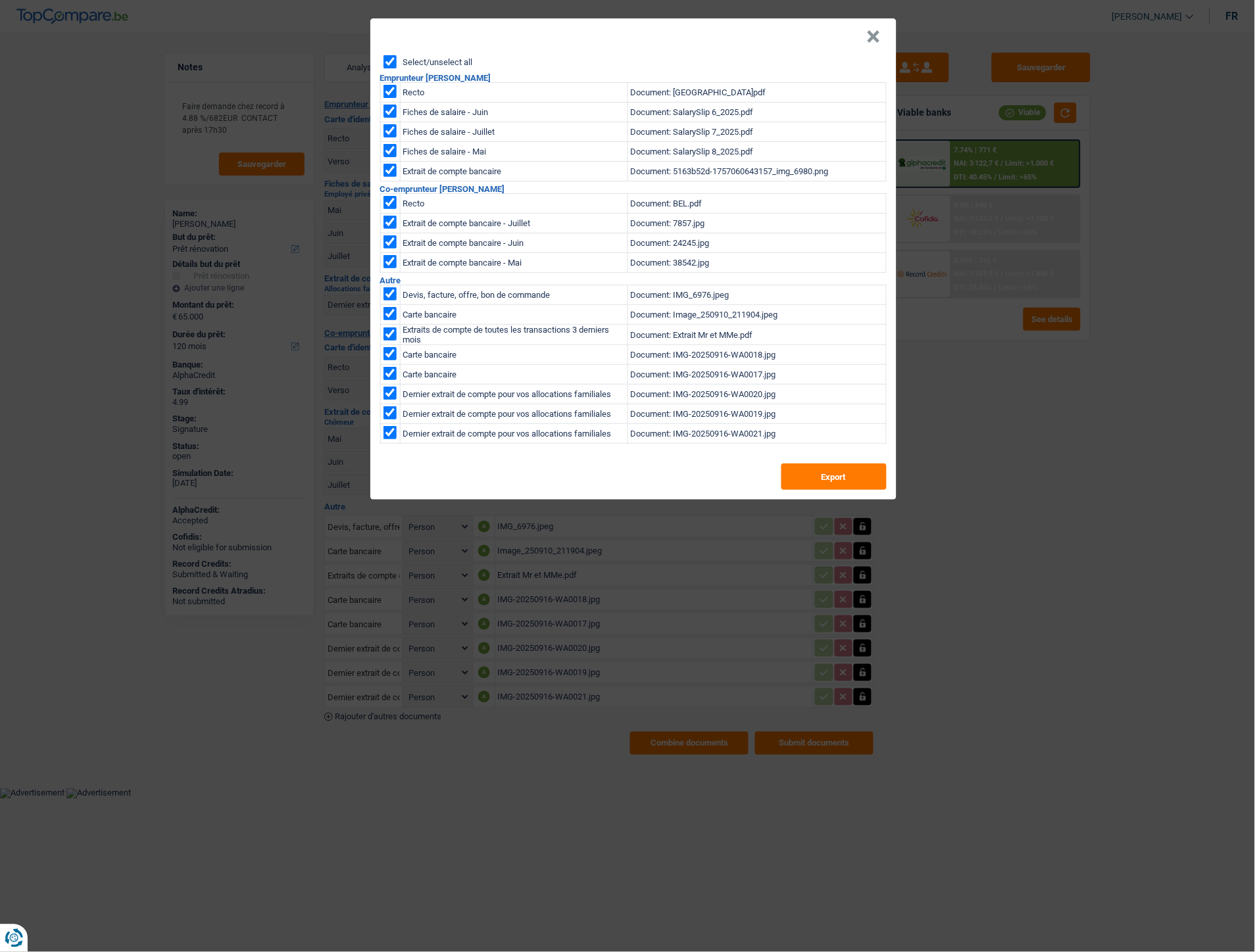
click at [390, 312] on input "checkbox" at bounding box center [389, 313] width 13 height 13
checkbox input "false"
click at [786, 476] on button "Export" at bounding box center [834, 477] width 105 height 27
click at [874, 35] on button "×" at bounding box center [874, 37] width 14 height 13
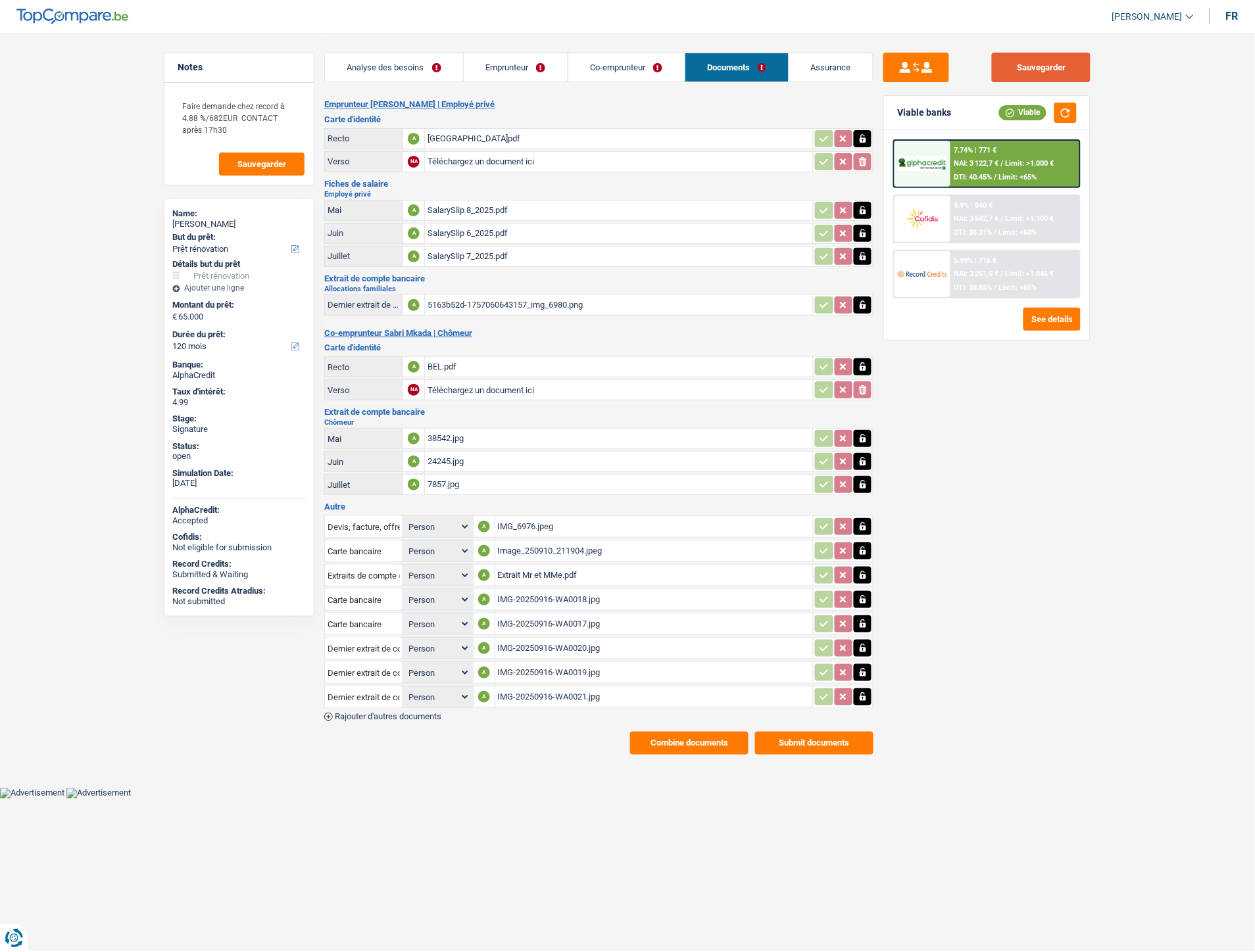
click at [1020, 70] on button "Sauvegarder" at bounding box center [1042, 67] width 99 height 30
drag, startPoint x: 626, startPoint y: 71, endPoint x: 528, endPoint y: 63, distance: 98.3
click at [626, 71] on link "Co-emprunteur" at bounding box center [626, 67] width 116 height 28
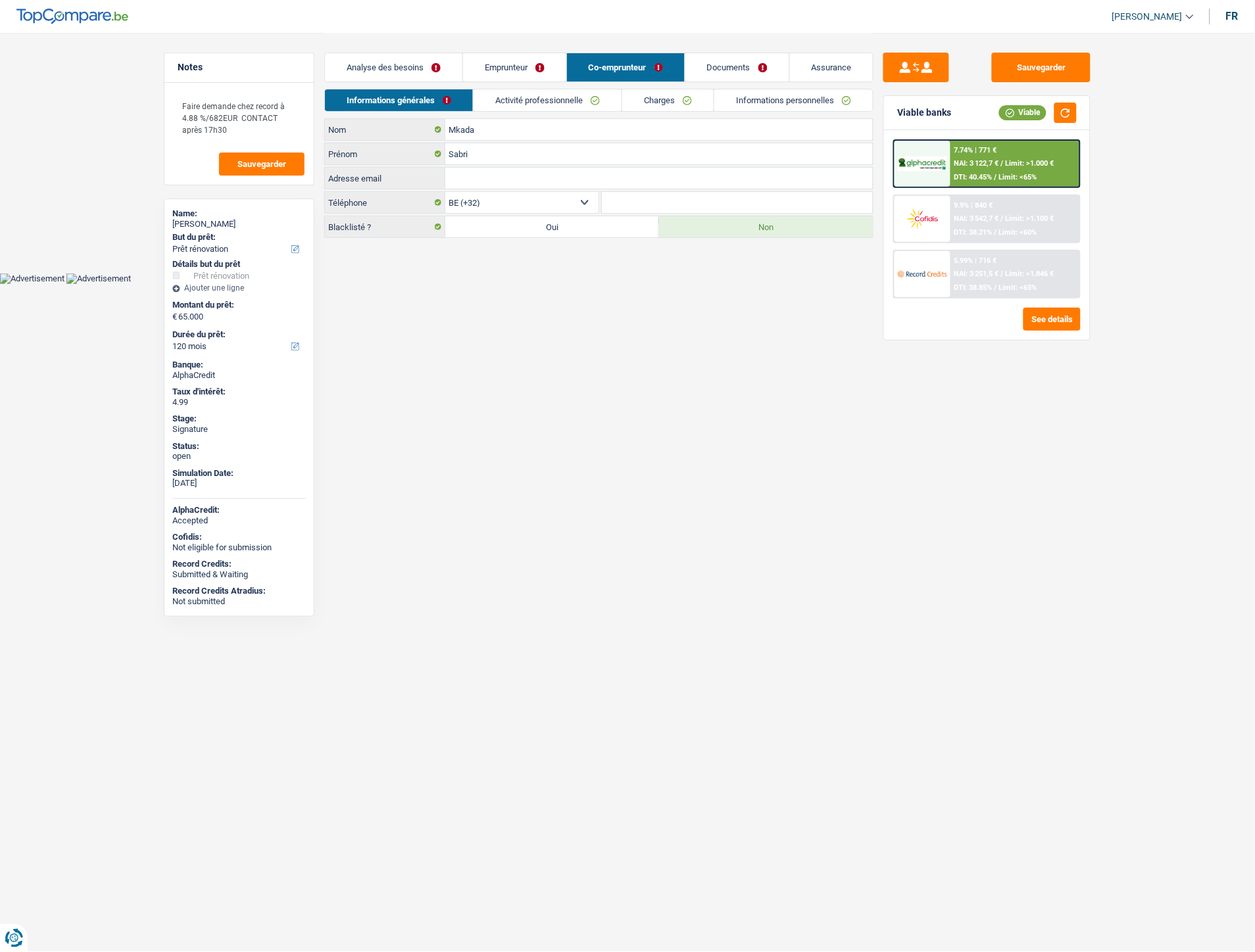
click at [389, 67] on link "Analyse des besoins" at bounding box center [393, 67] width 137 height 28
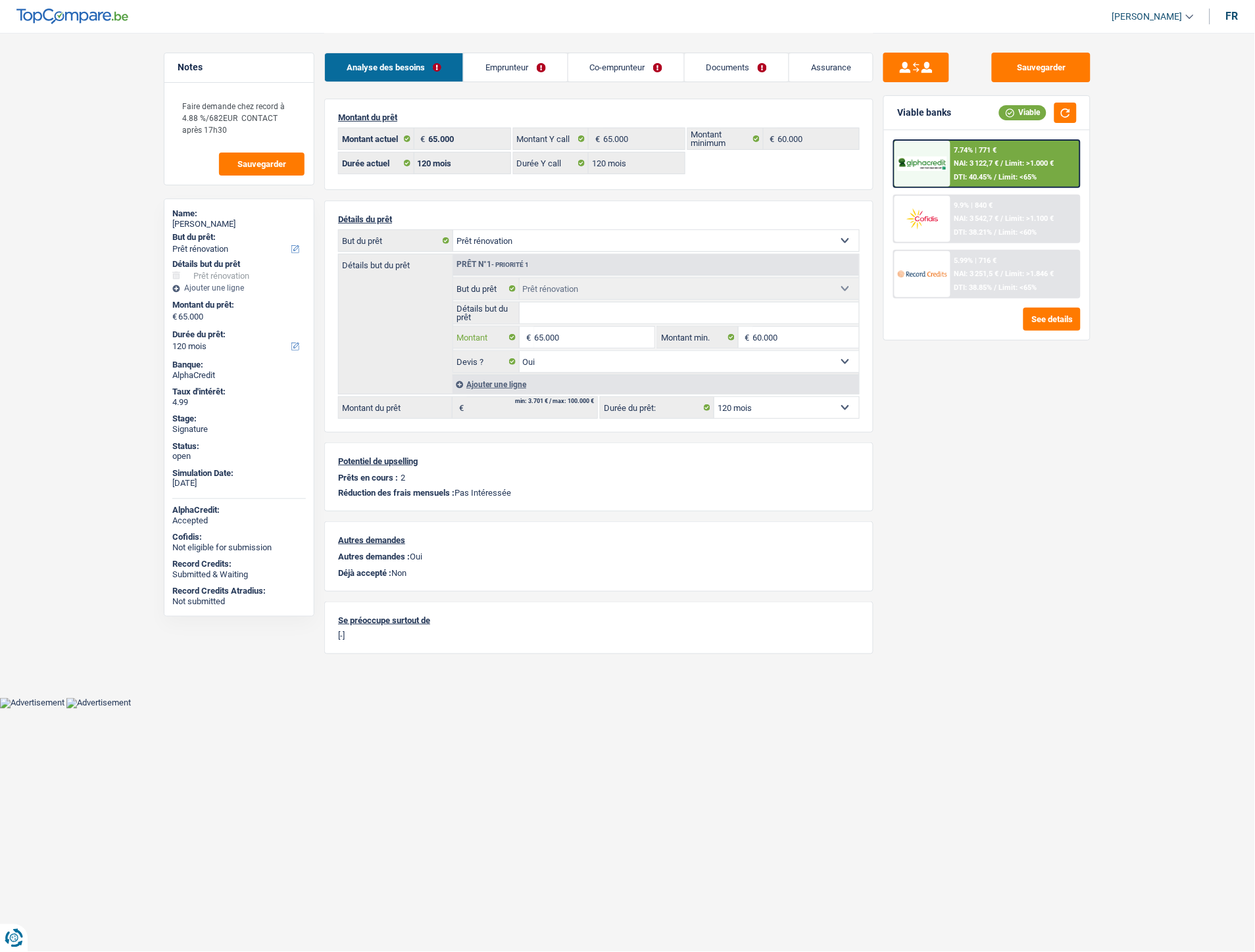
click at [589, 339] on input "65.000" at bounding box center [593, 337] width 120 height 21
type input "60.500"
select select "144"
type input "60.500"
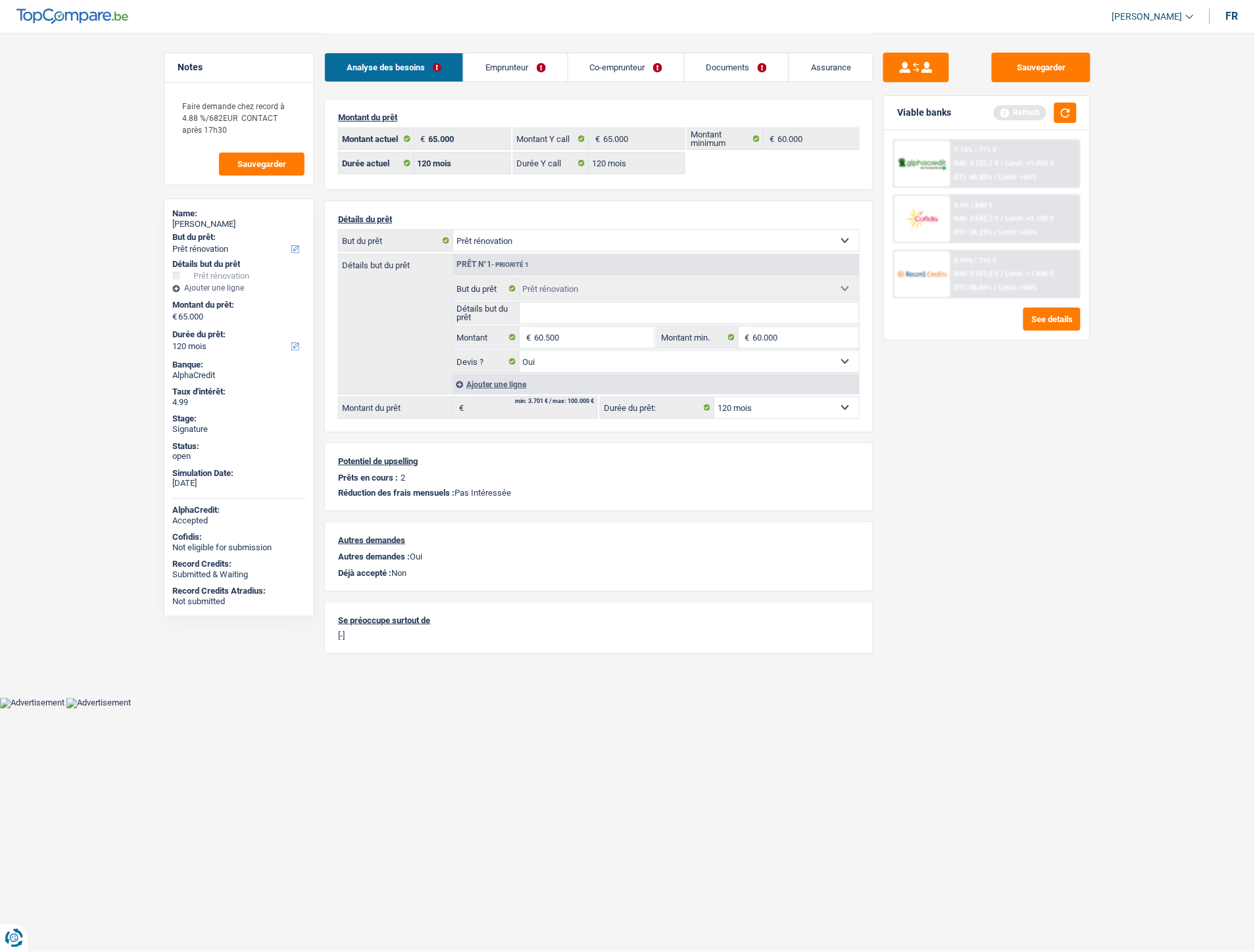
select select "144"
type input "60.500"
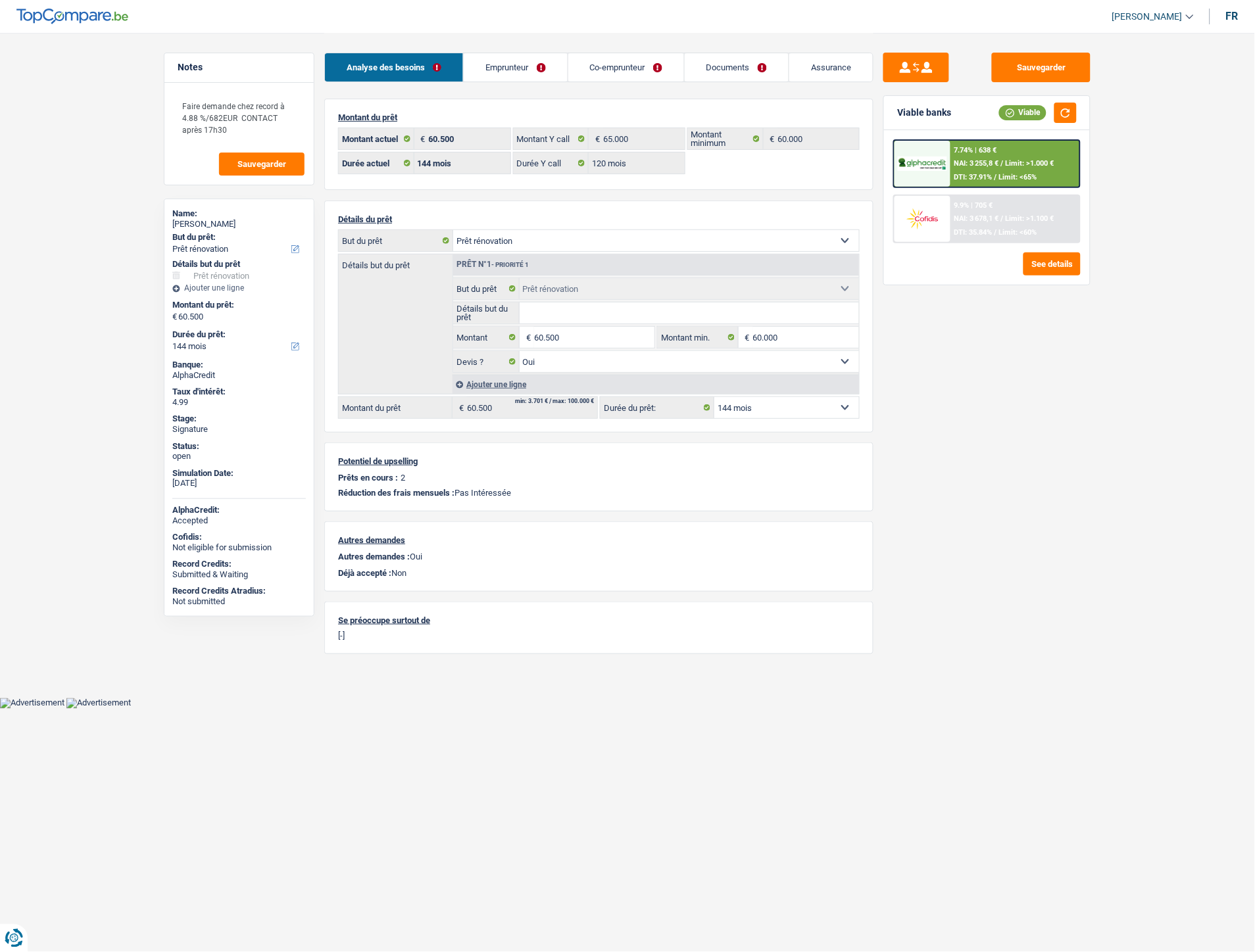
click at [764, 403] on select "12 mois 18 mois 24 mois 30 mois 36 mois 42 mois 48 mois 60 mois 72 mois 84 mois…" at bounding box center [786, 407] width 144 height 21
select select "120"
click at [714, 399] on select "12 mois 18 mois 24 mois 30 mois 36 mois 42 mois 48 mois 60 mois 72 mois 84 mois…" at bounding box center [786, 407] width 144 height 21
select select "120"
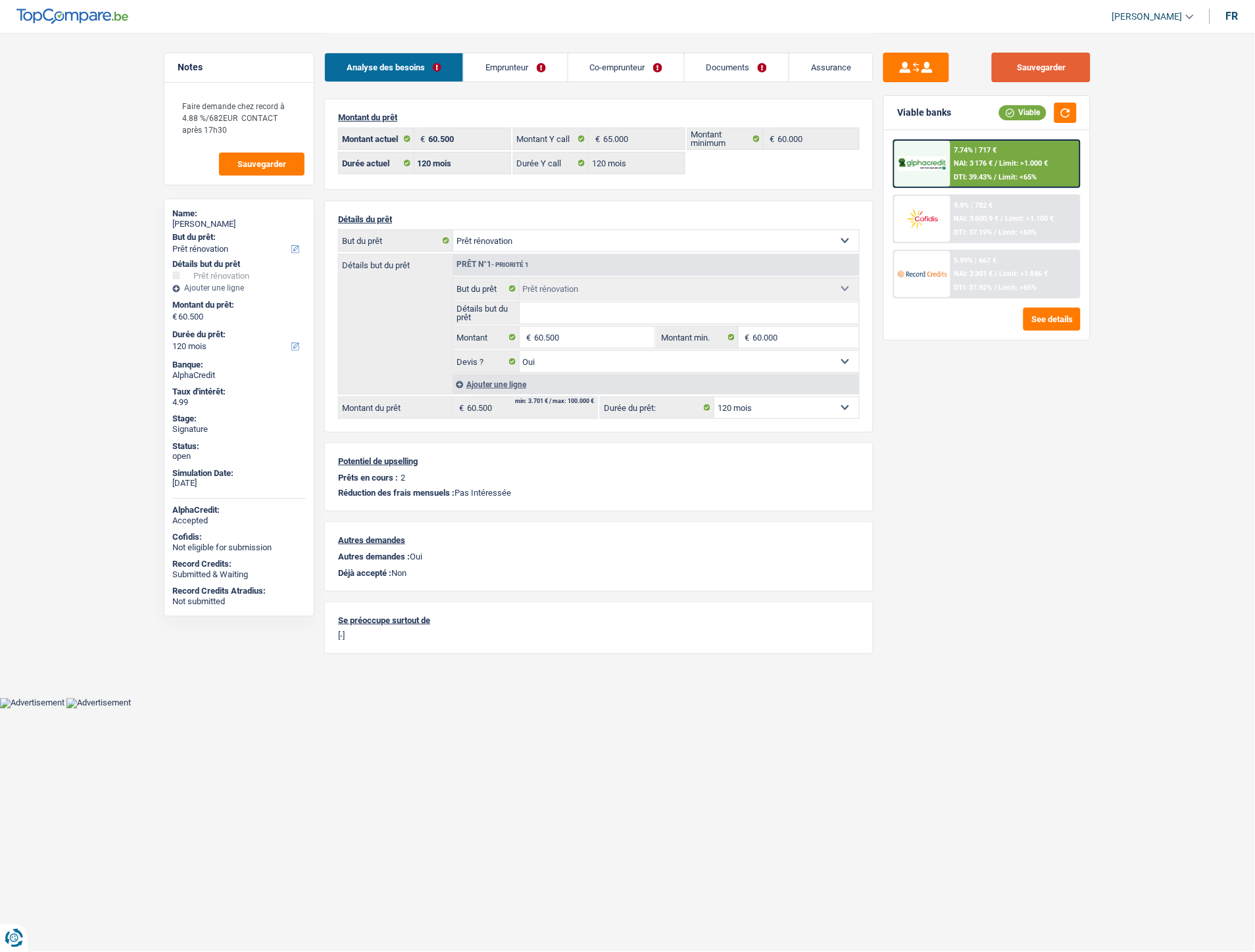
click at [1028, 67] on button "Sauvegarder" at bounding box center [1042, 67] width 99 height 30
click at [993, 162] on span "NAI: 3 176 €" at bounding box center [973, 163] width 38 height 9
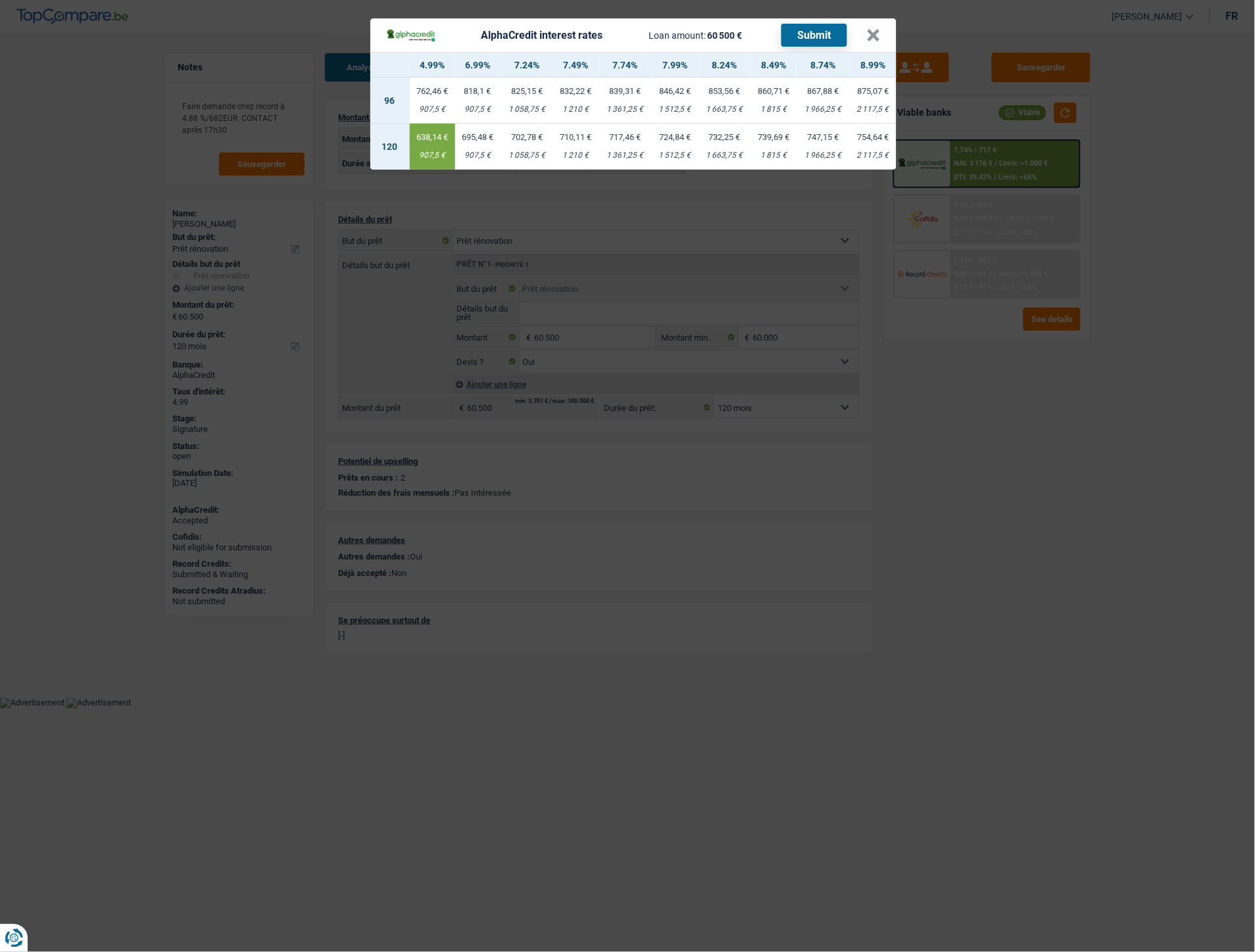
drag, startPoint x: 418, startPoint y: 152, endPoint x: 439, endPoint y: 156, distance: 21.4
click at [439, 156] on div "907,5 €" at bounding box center [432, 155] width 46 height 9
copy div "907,5"
drag, startPoint x: 870, startPoint y: 34, endPoint x: 1000, endPoint y: 46, distance: 130.6
click at [870, 35] on button "×" at bounding box center [874, 35] width 14 height 13
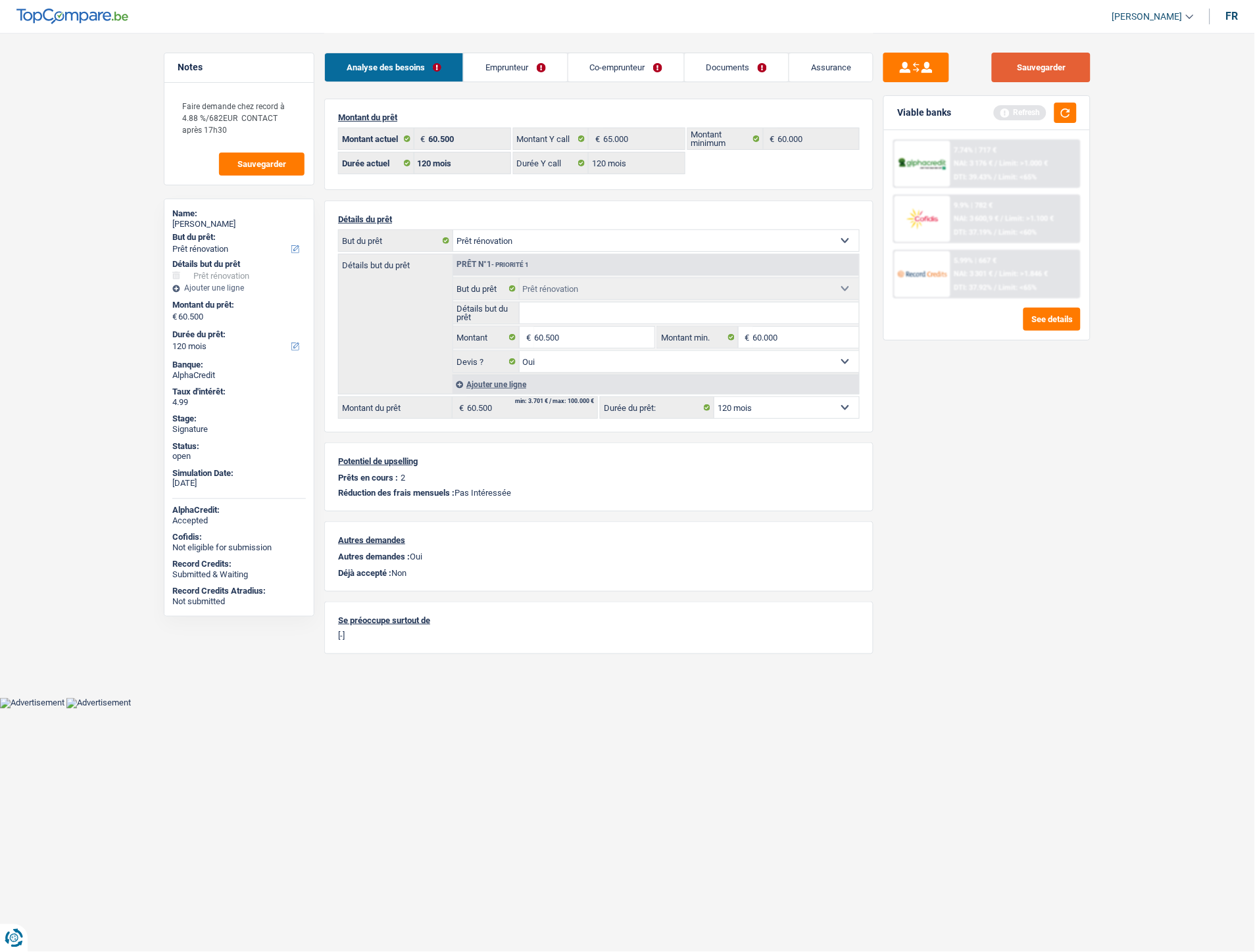
click at [1047, 74] on button "Sauvegarder" at bounding box center [1042, 67] width 99 height 30
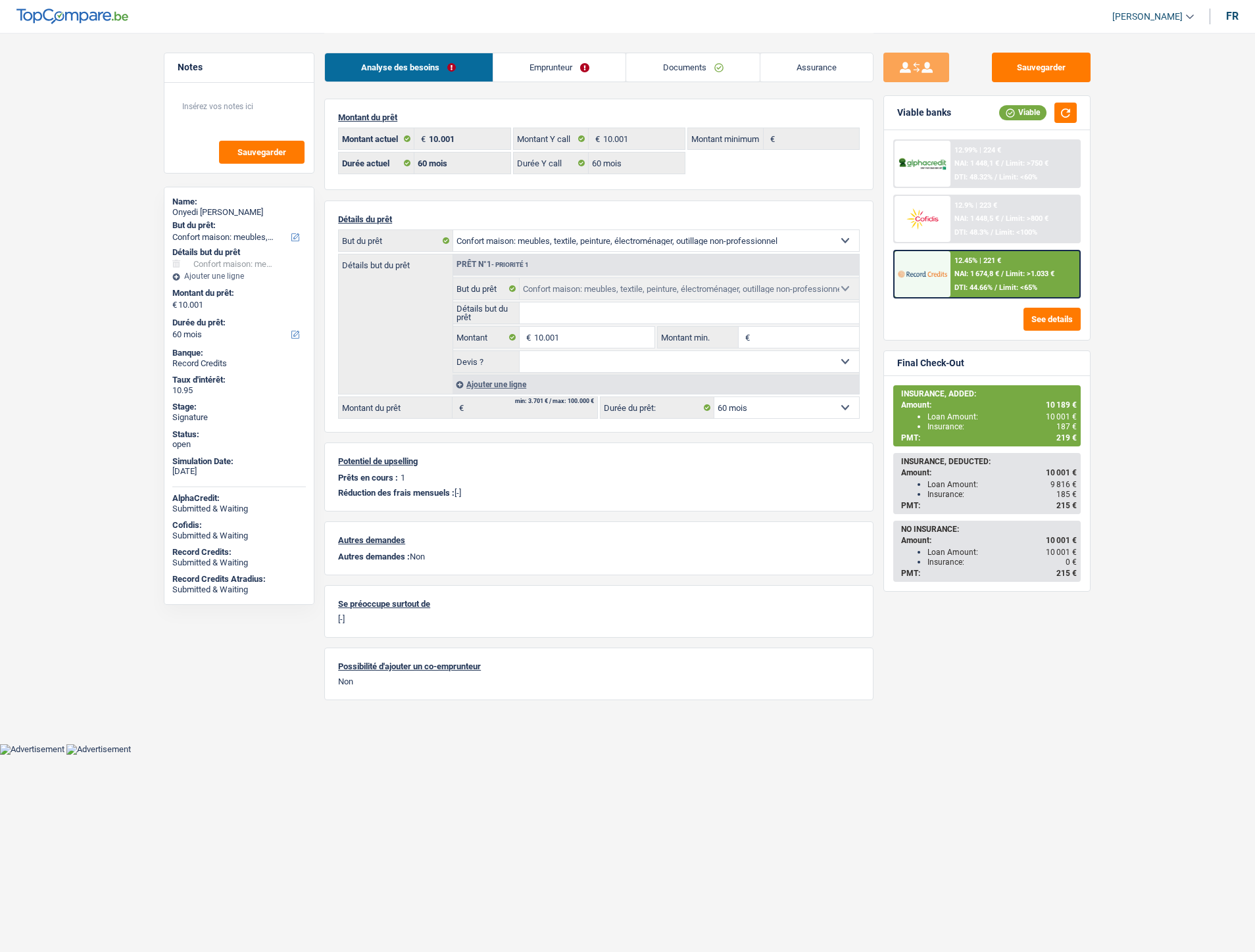
select select "household"
select select "60"
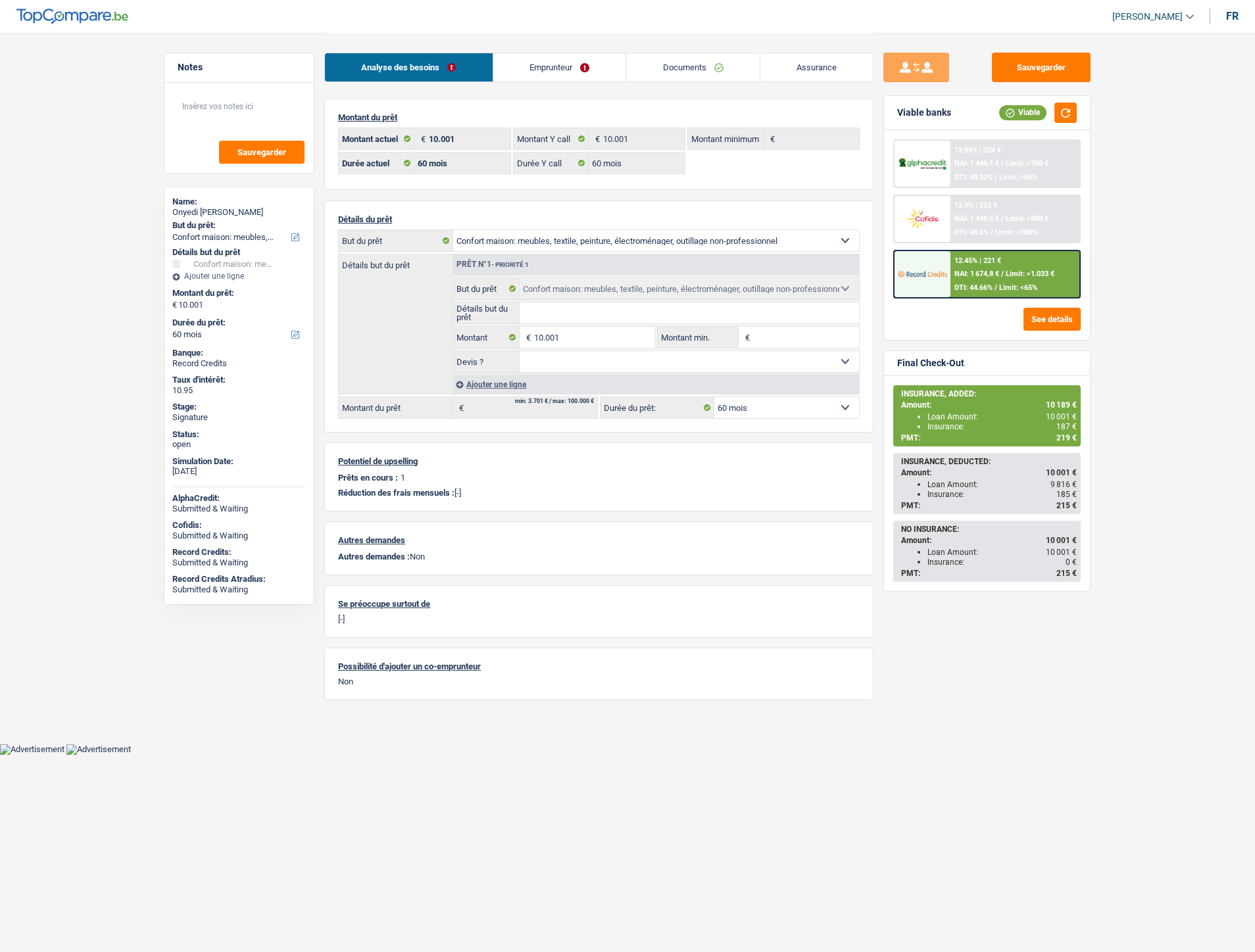
select select "household"
select select "60"
click at [695, 71] on link "Documents" at bounding box center [693, 67] width 133 height 28
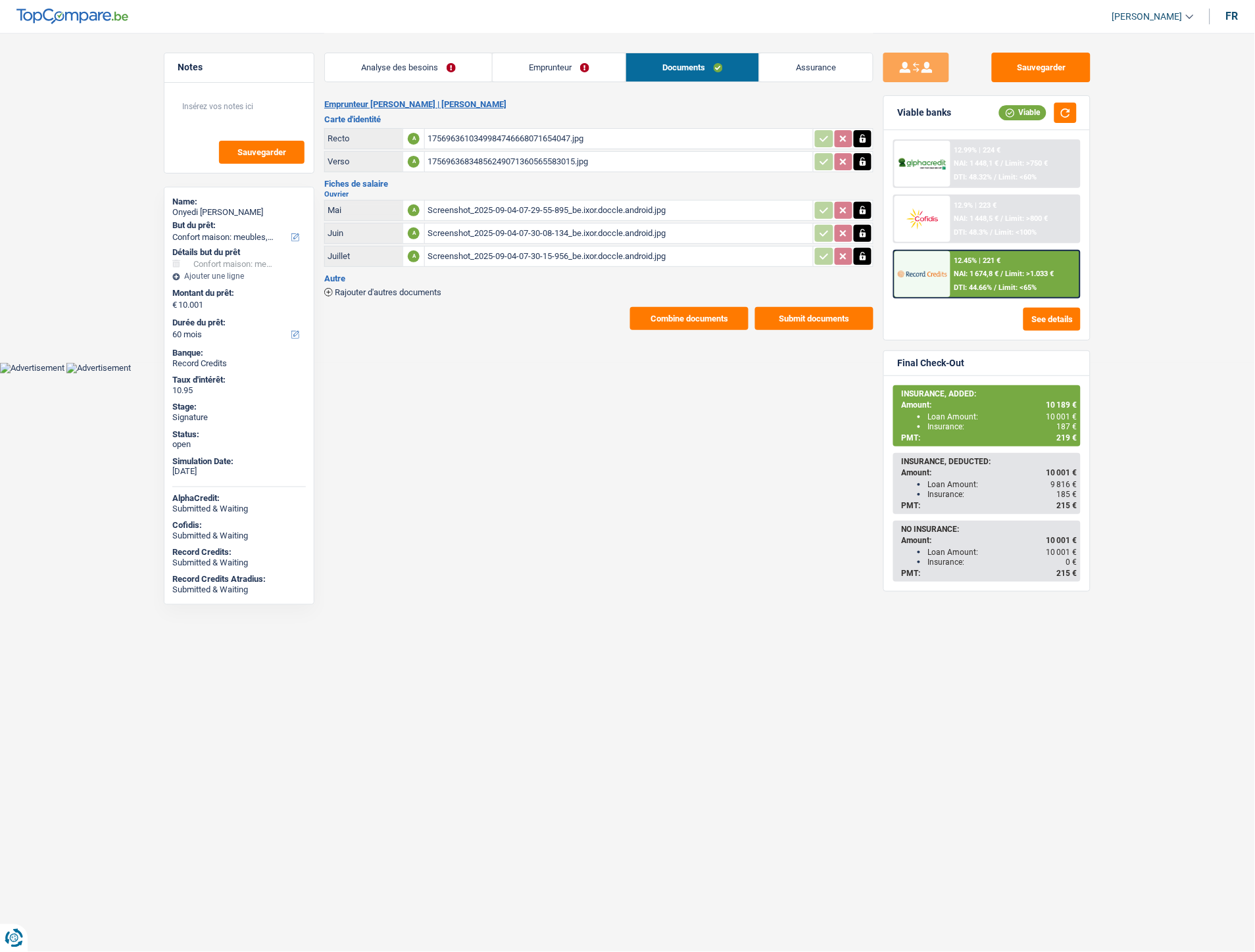
click at [426, 290] on span "Rajouter d'autres documents" at bounding box center [388, 292] width 107 height 9
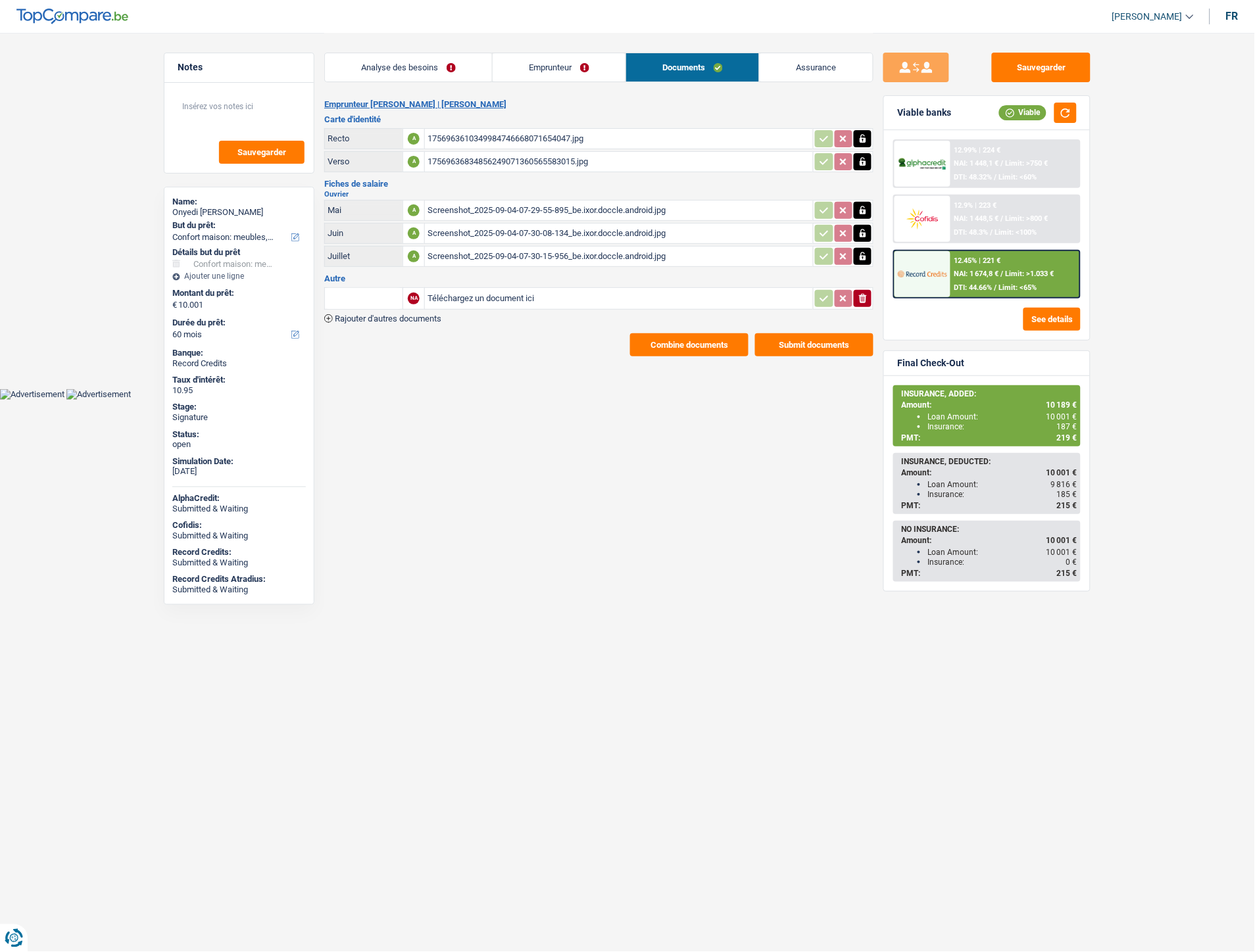
click at [397, 315] on span "Rajouter d'autres documents" at bounding box center [388, 319] width 107 height 9
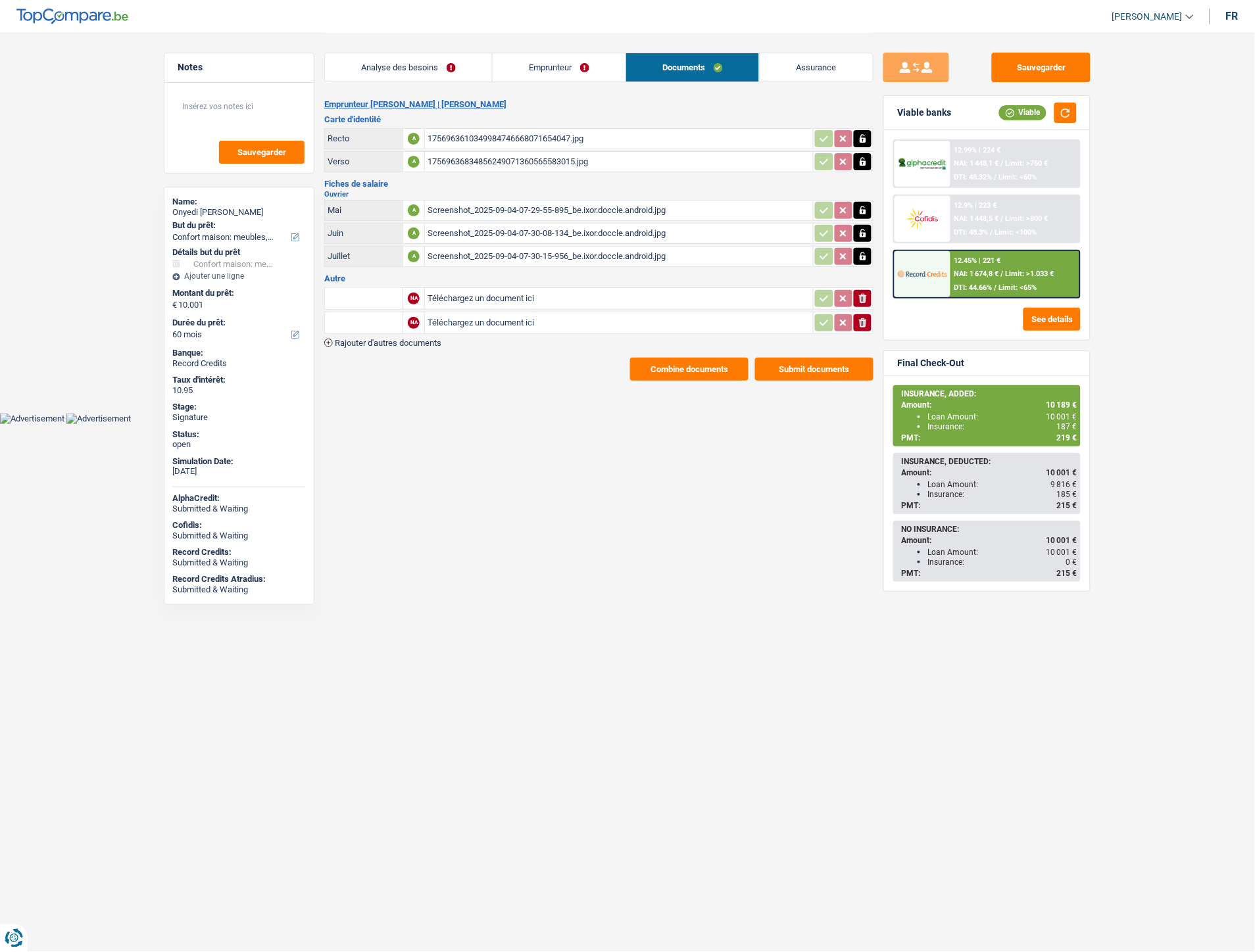
click at [397, 339] on span "Rajouter d'autres documents" at bounding box center [388, 343] width 107 height 9
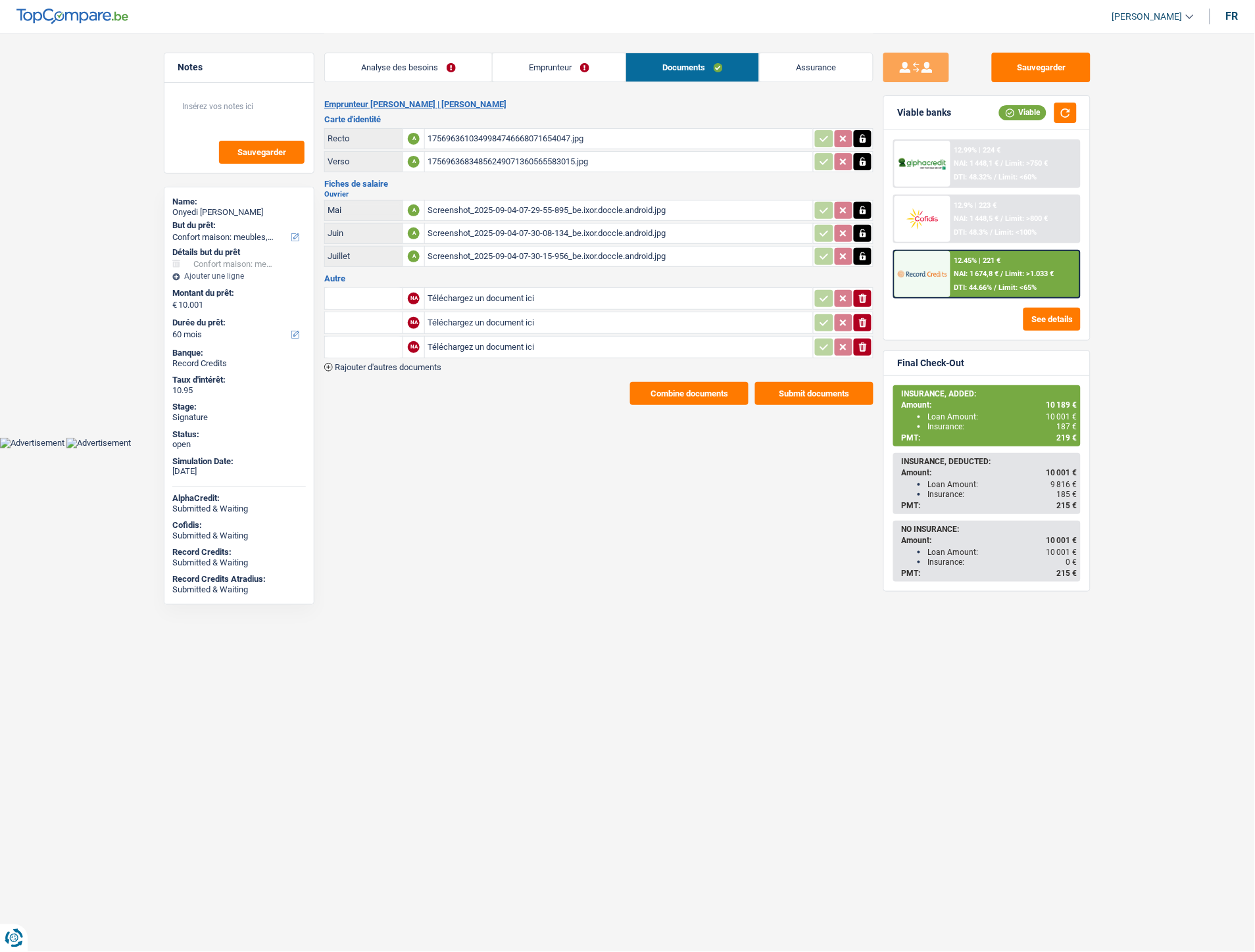
click at [474, 294] on input "Téléchargez un document ici" at bounding box center [619, 298] width 383 height 20
type input "C:\fakepath\IMG-20250912-WA0036.jpg"
click at [480, 321] on input "Téléchargez un document ici" at bounding box center [619, 323] width 383 height 20
type input "C:\fakepath\IMG-20250912-WA0037.jpg"
click at [447, 342] on input "Téléchargez un document ici" at bounding box center [619, 347] width 383 height 20
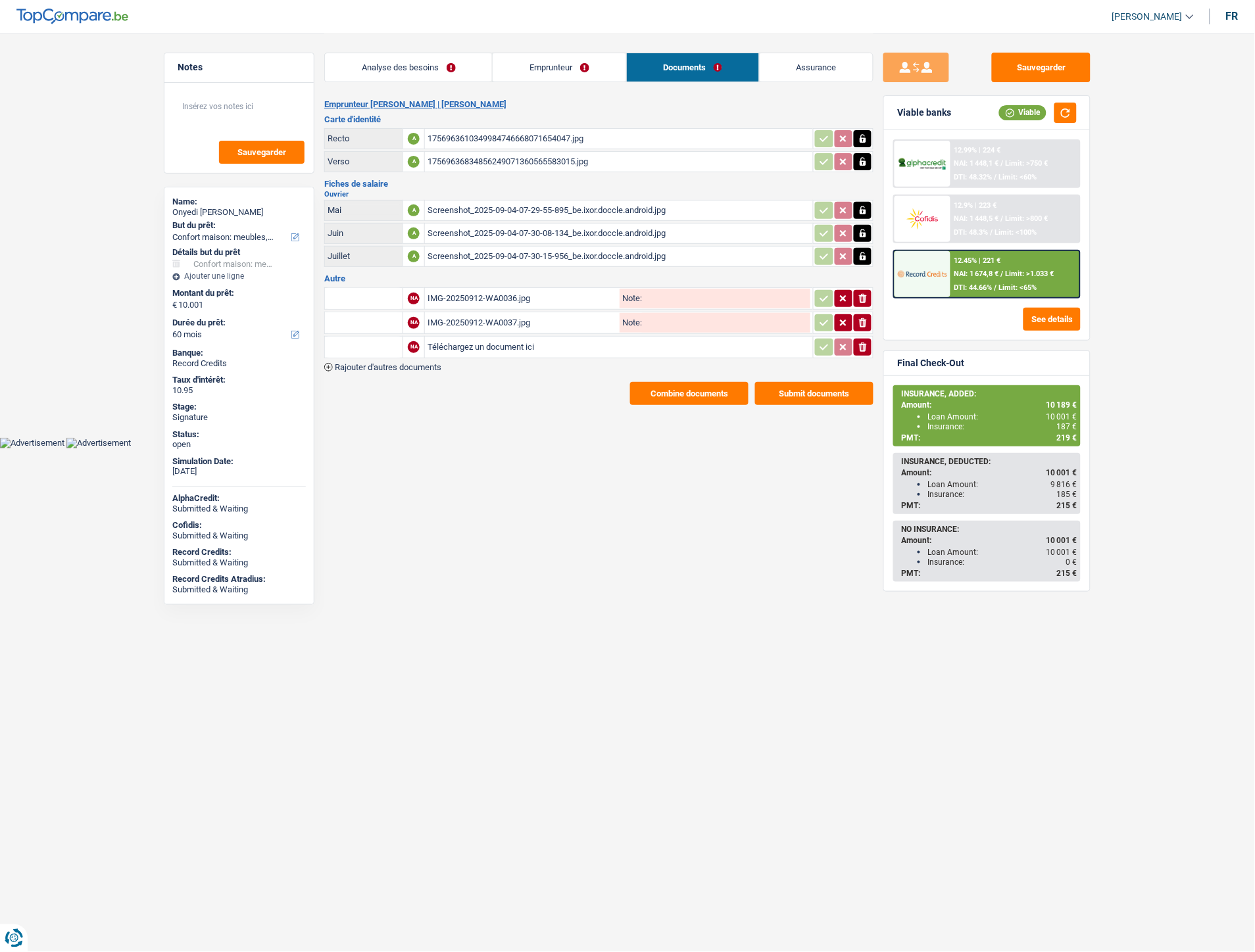
type input "C:\fakepath\Extrait M Chika.pdf"
click at [369, 290] on input "text" at bounding box center [363, 298] width 72 height 21
click at [362, 316] on li "Carte bancaire" at bounding box center [399, 324] width 135 height 16
type input "Carte bancaire"
click at [362, 313] on input "text" at bounding box center [363, 323] width 72 height 21
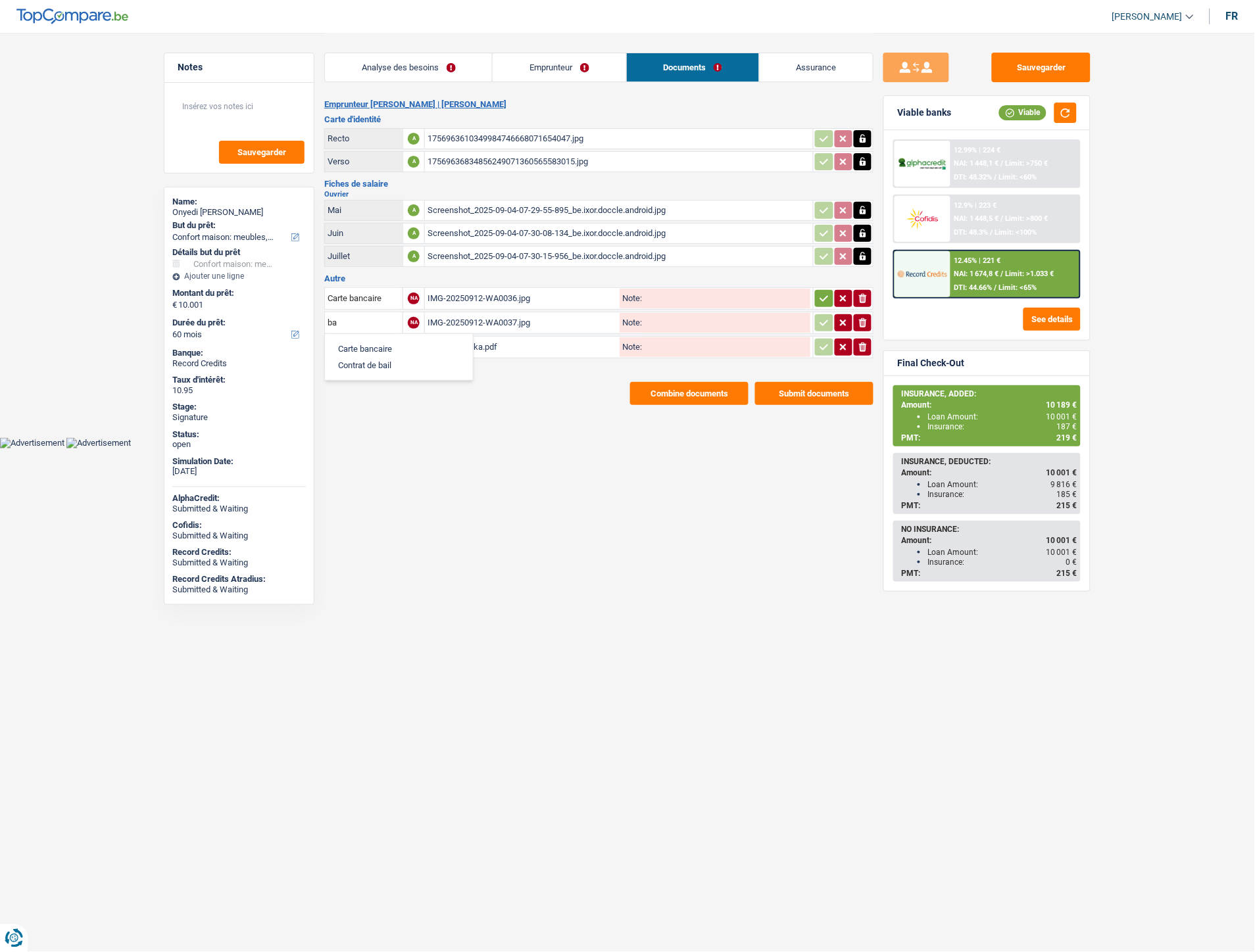
click at [375, 341] on li "Carte bancaire" at bounding box center [399, 348] width 135 height 16
type input "Carte bancaire"
click at [375, 339] on input "text" at bounding box center [363, 347] width 72 height 21
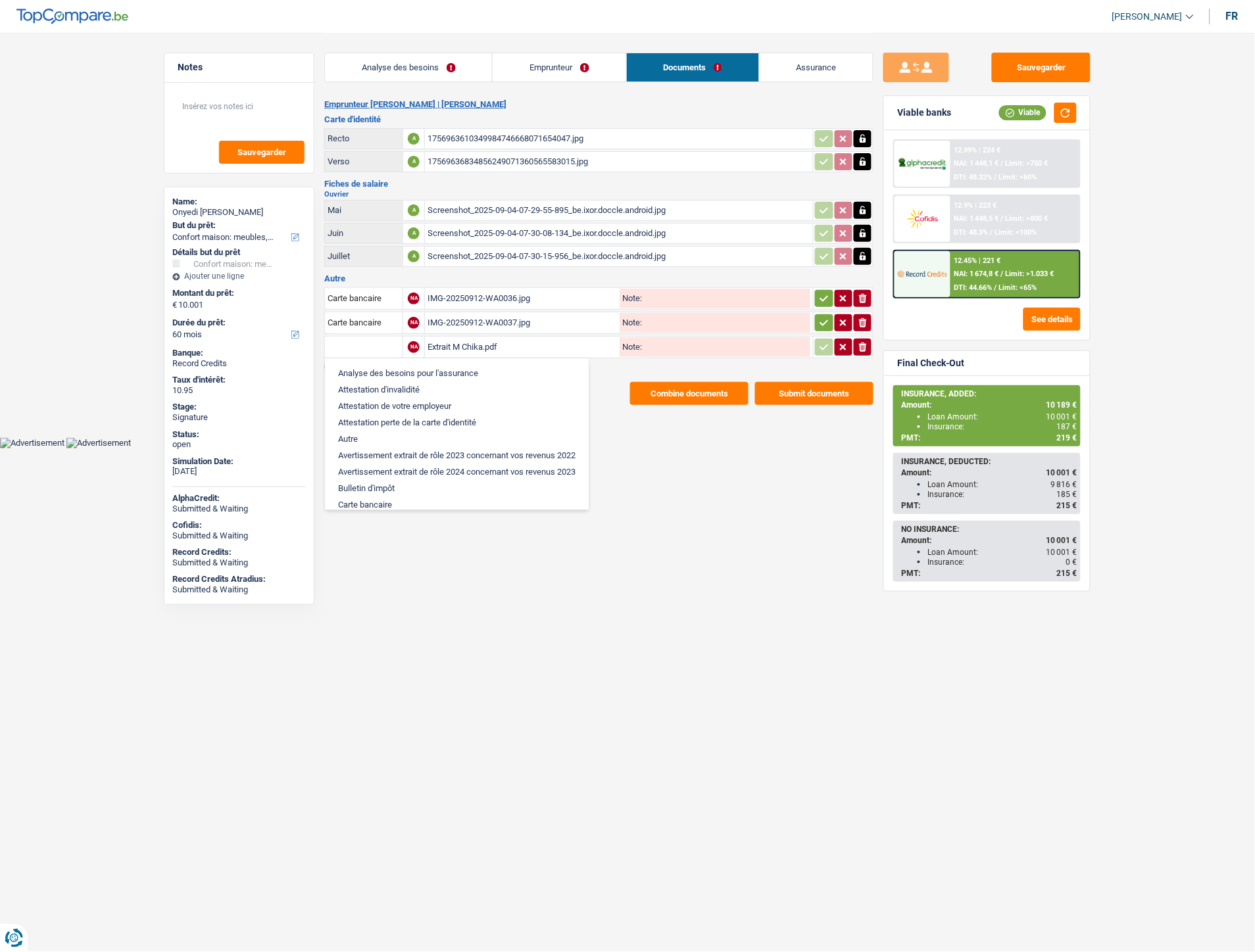
click at [743, 448] on html "Vous avez le contrôle de vos données Nous utilisons des cookies, tout comme nos…" at bounding box center [627, 224] width 1255 height 448
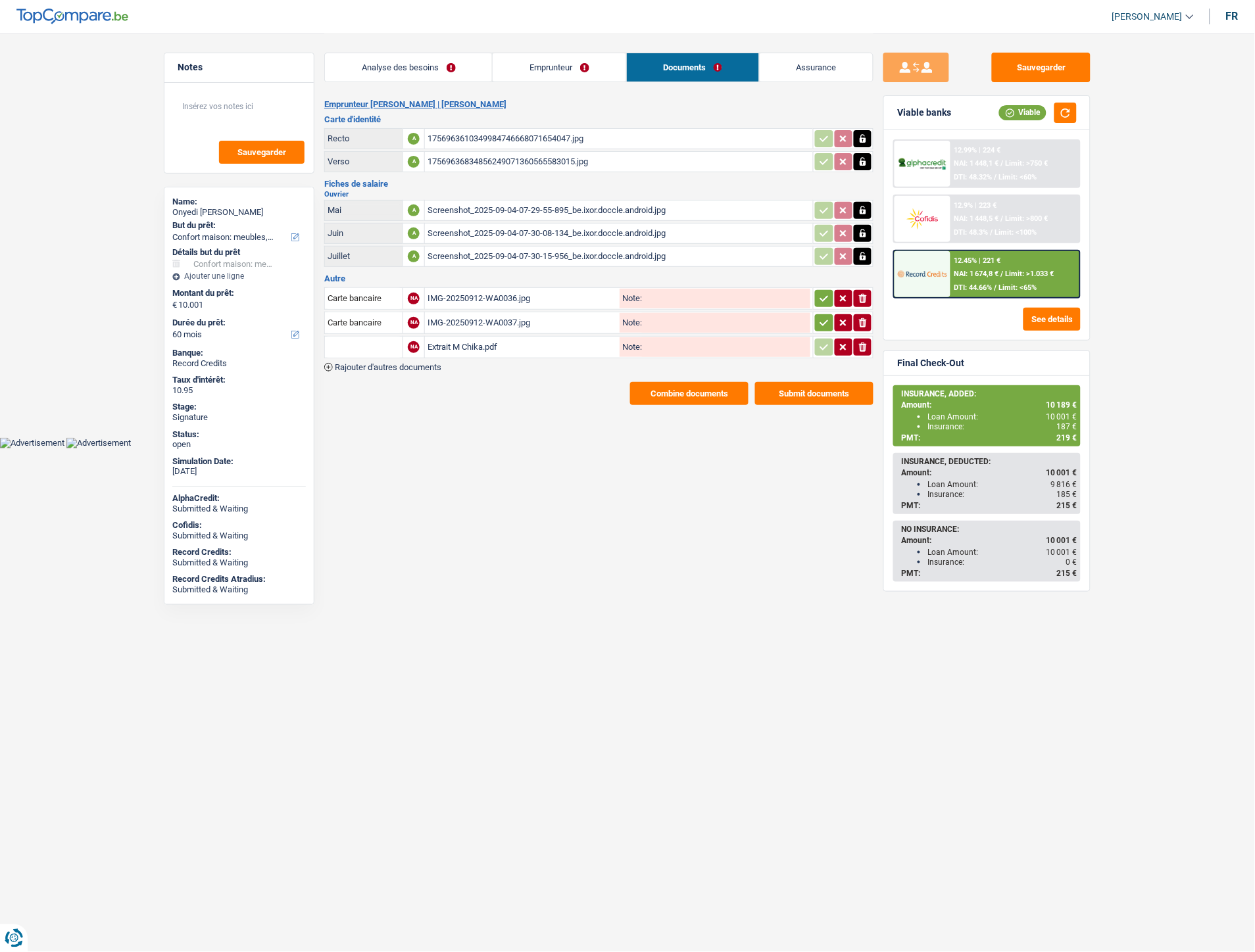
click at [382, 351] on input "text" at bounding box center [363, 347] width 72 height 21
click at [375, 403] on li "Extraits de compte de toutes les transactions 3 derniers mois" at bounding box center [456, 406] width 250 height 16
type input "Extraits de compte de toutes les transactions 3 derniers mois"
click at [820, 296] on icon "button" at bounding box center [824, 298] width 9 height 6
click at [823, 315] on button "button" at bounding box center [823, 323] width 18 height 17
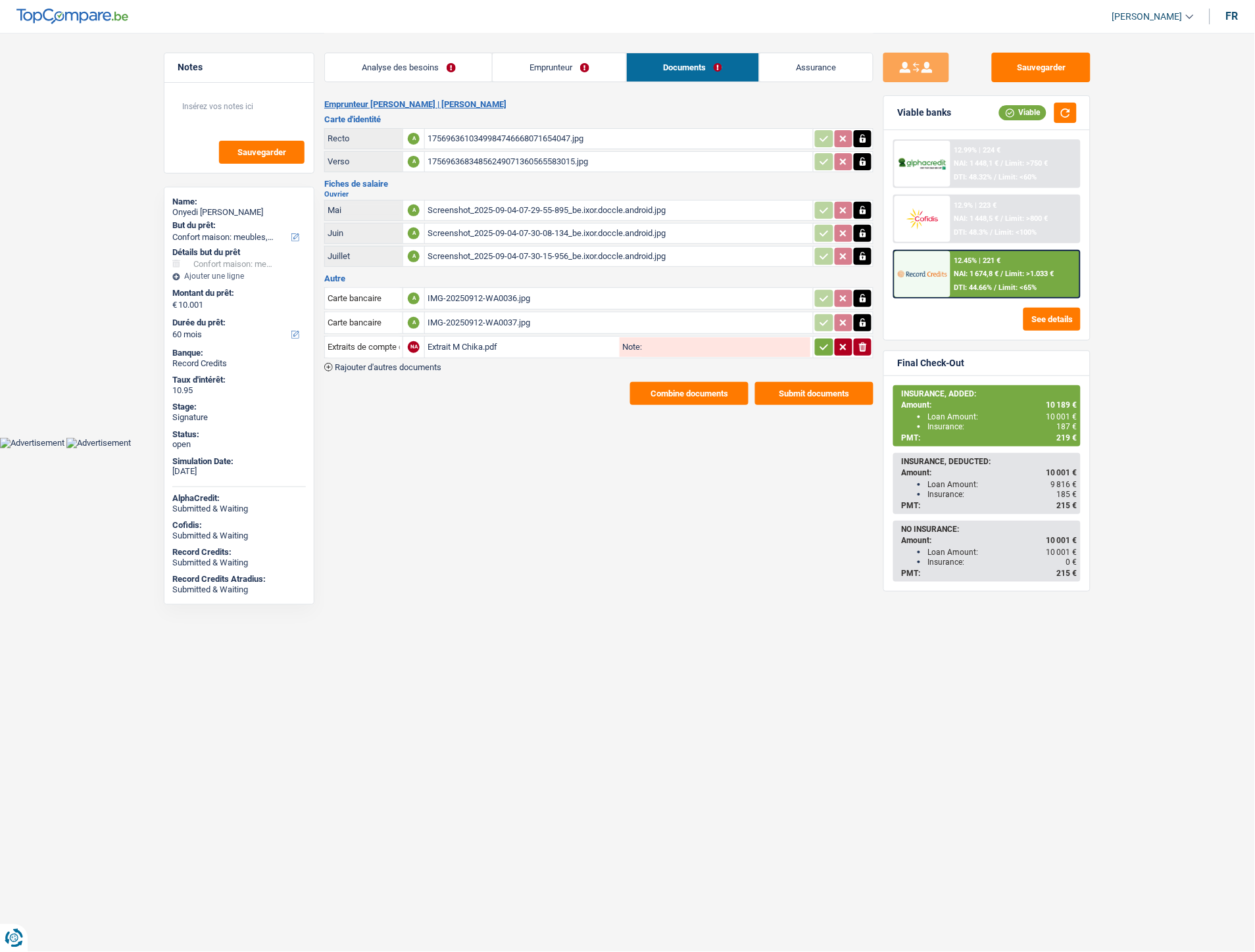
click at [823, 342] on icon "button" at bounding box center [823, 347] width 10 height 13
drag, startPoint x: 416, startPoint y: 363, endPoint x: 44, endPoint y: 501, distance: 396.8
click at [416, 363] on span "Rajouter d'autres documents" at bounding box center [388, 367] width 107 height 9
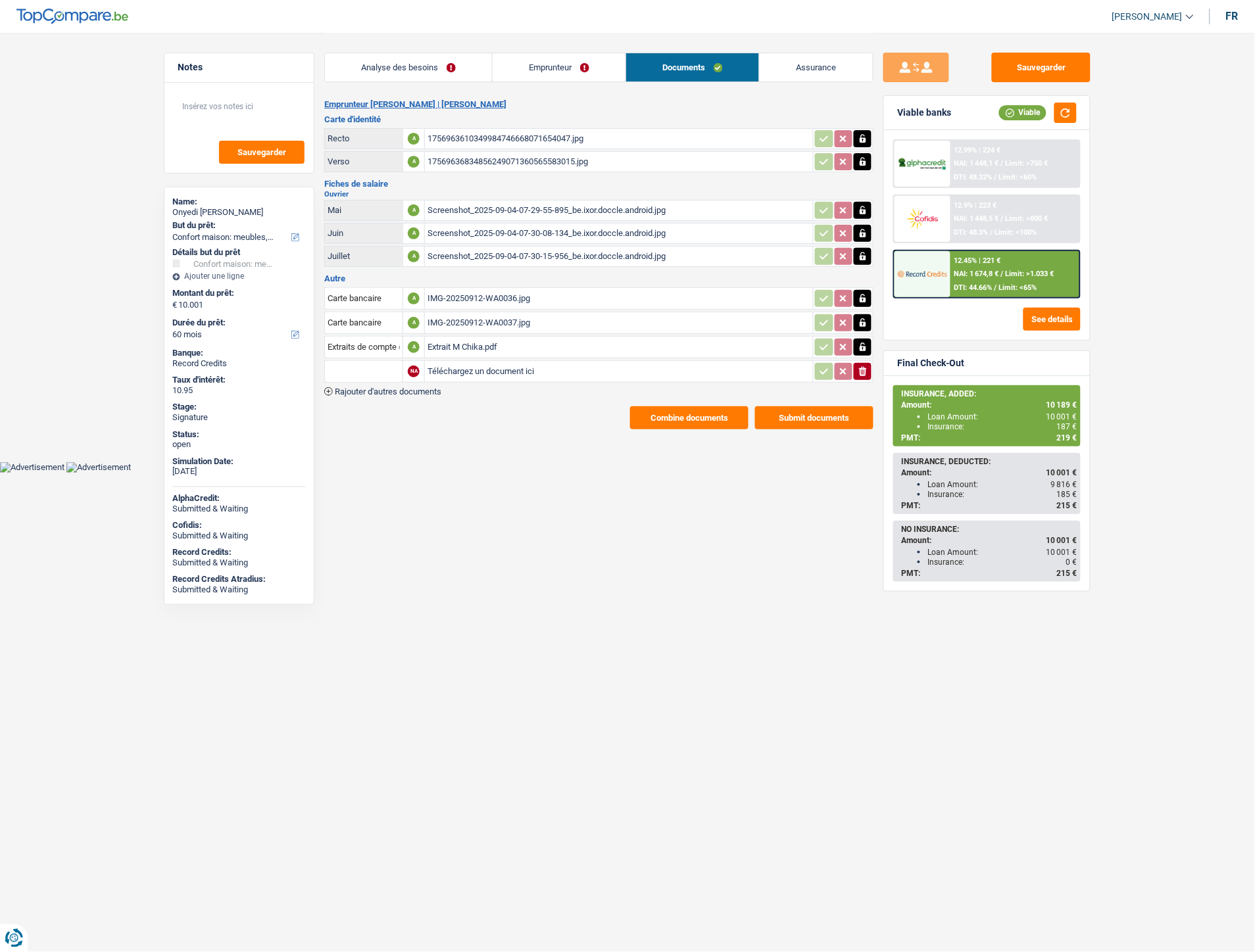
click at [470, 364] on input "Téléchargez un document ici" at bounding box center [619, 371] width 383 height 20
type input "C:\fakepath\ID Chika.pdf"
click at [376, 371] on input "text" at bounding box center [363, 371] width 72 height 21
click at [392, 396] on li "Autre" at bounding box center [399, 397] width 135 height 16
type input "Autre"
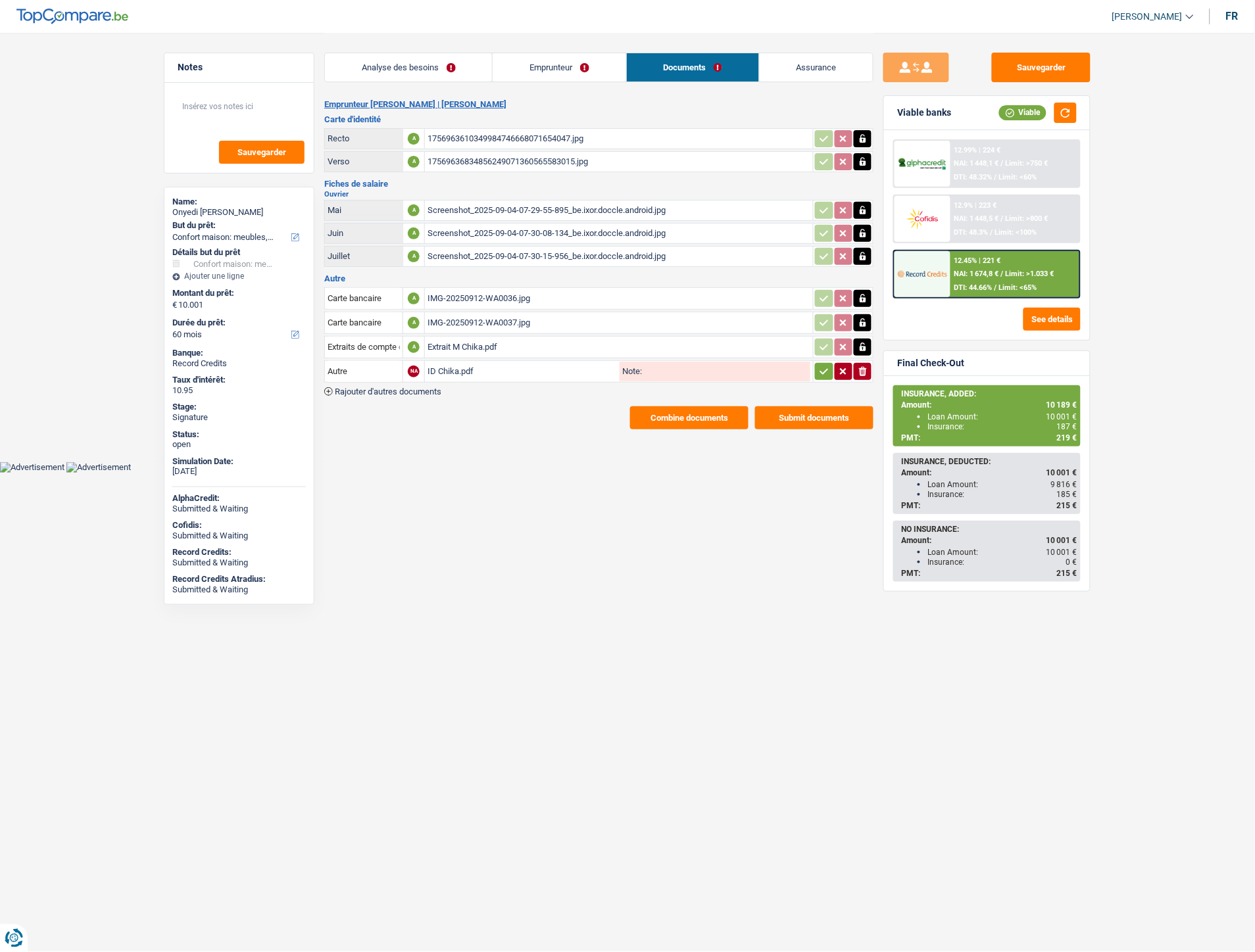
click at [830, 368] on button "button" at bounding box center [823, 372] width 18 height 17
click at [664, 414] on button "Combine documents" at bounding box center [689, 418] width 119 height 23
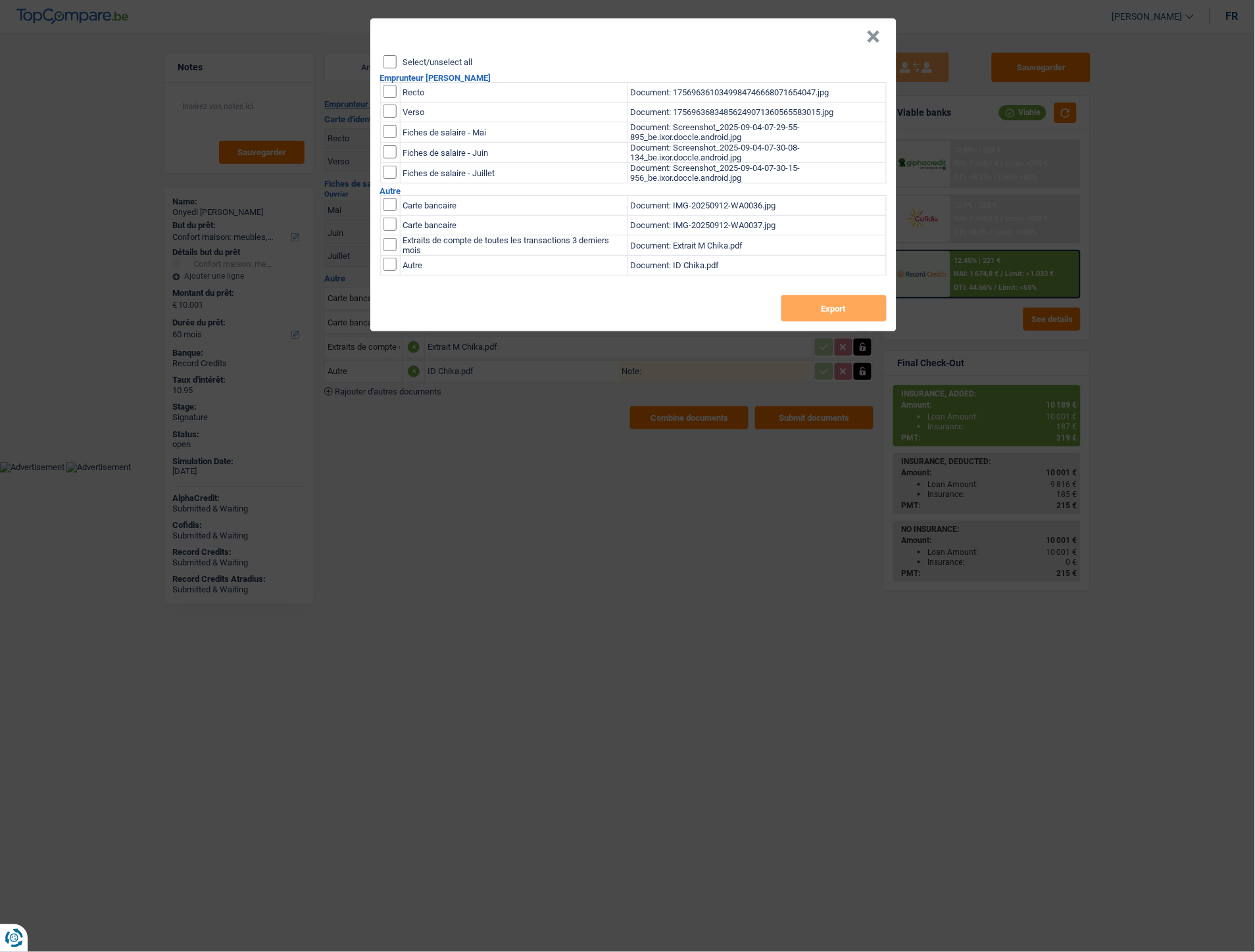
click at [390, 63] on input "Select/unselect all" at bounding box center [389, 61] width 13 height 13
checkbox input "true"
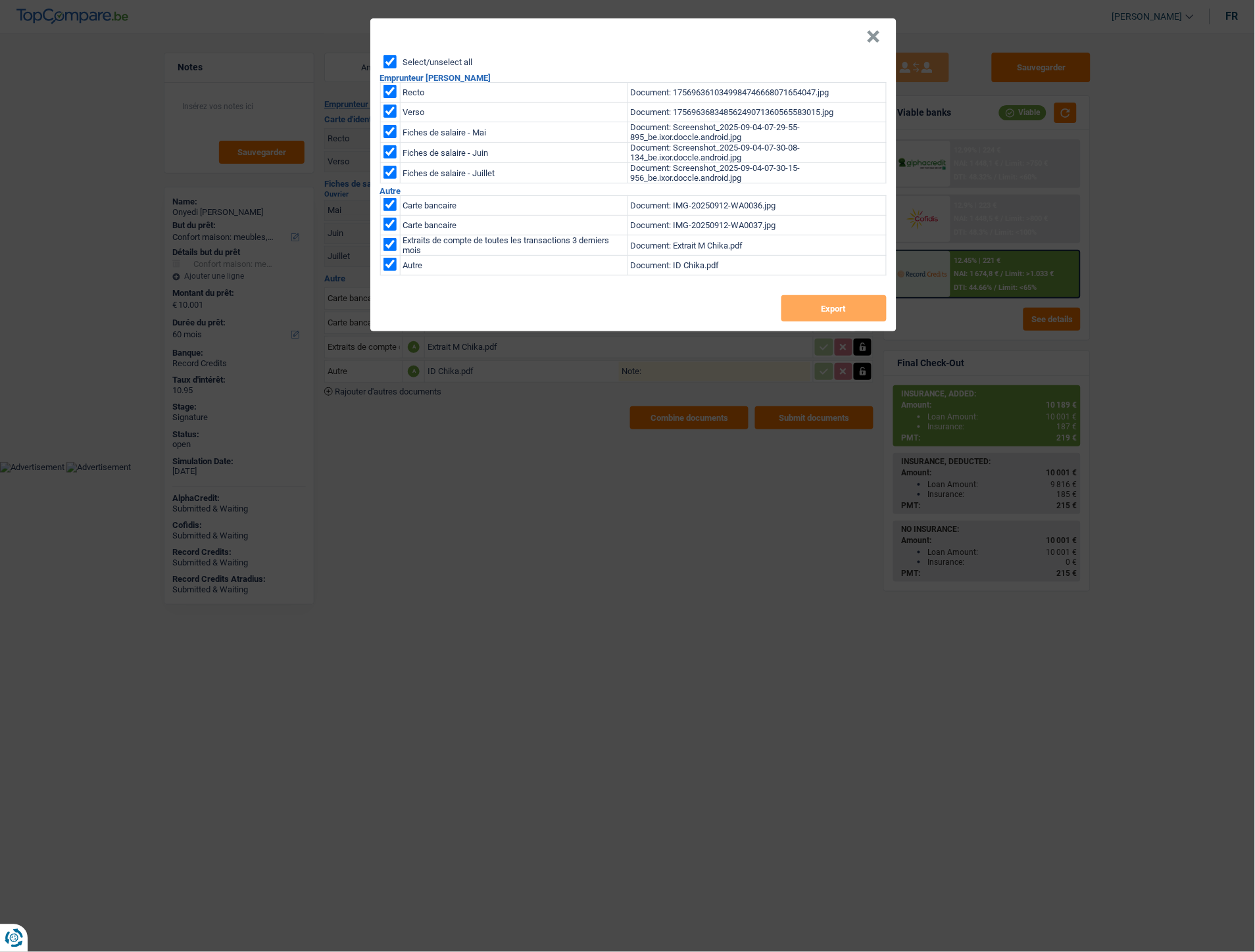
checkbox input "true"
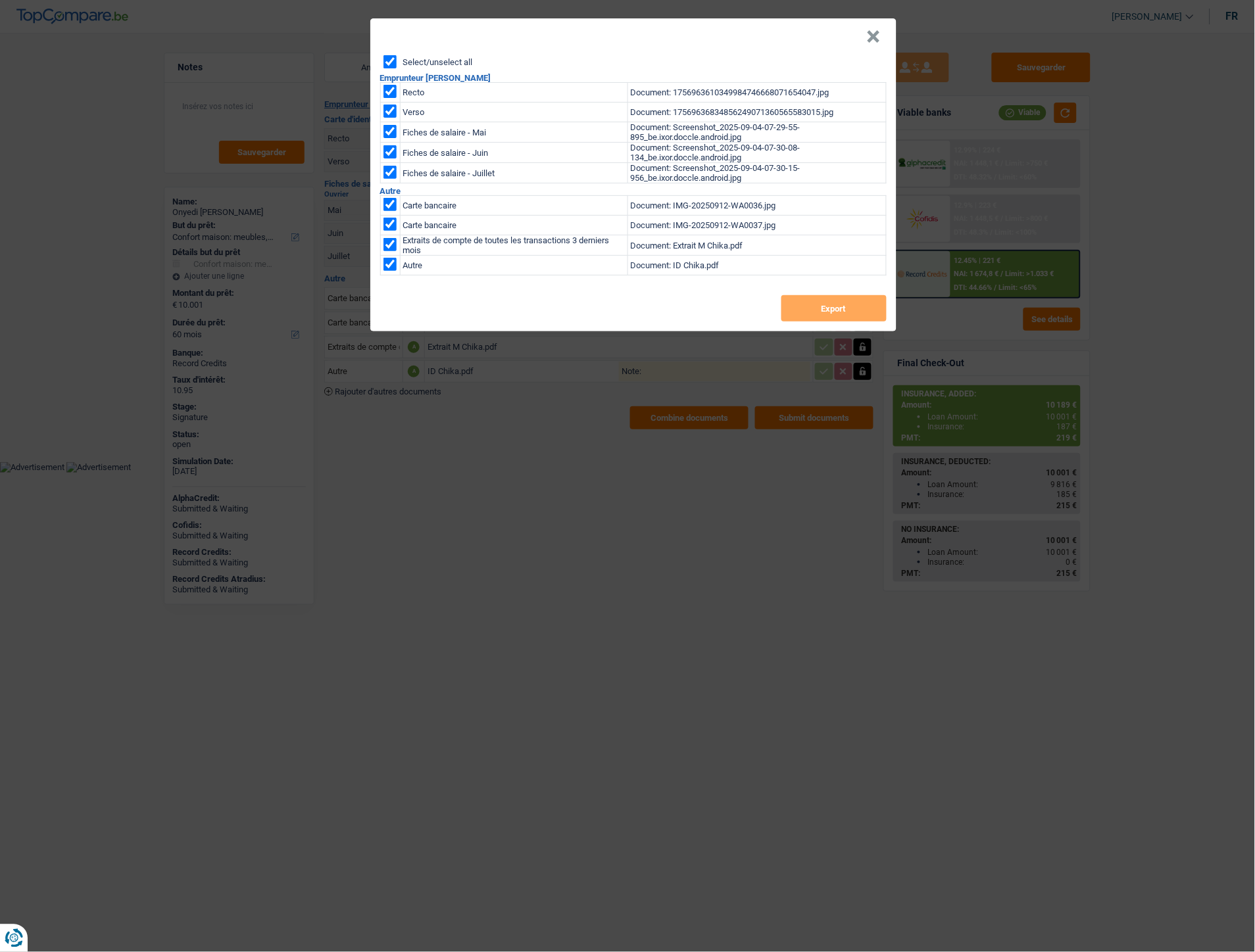
checkbox input "true"
drag, startPoint x: 821, startPoint y: 319, endPoint x: 792, endPoint y: 315, distance: 29.3
click at [821, 319] on button "Export" at bounding box center [834, 308] width 105 height 27
click at [874, 31] on button "×" at bounding box center [874, 37] width 14 height 13
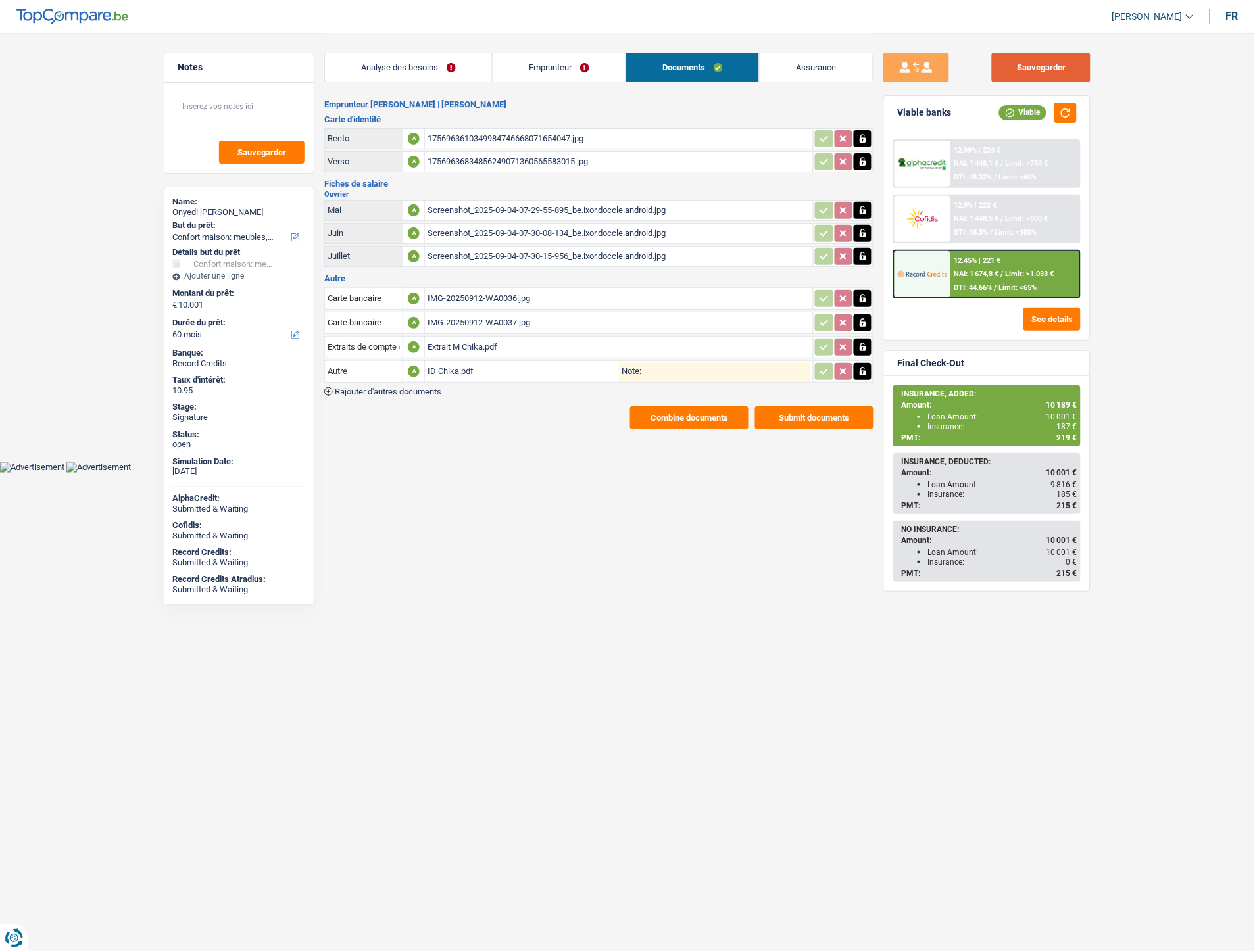
click at [1005, 74] on button "Sauvegarder" at bounding box center [1042, 67] width 99 height 30
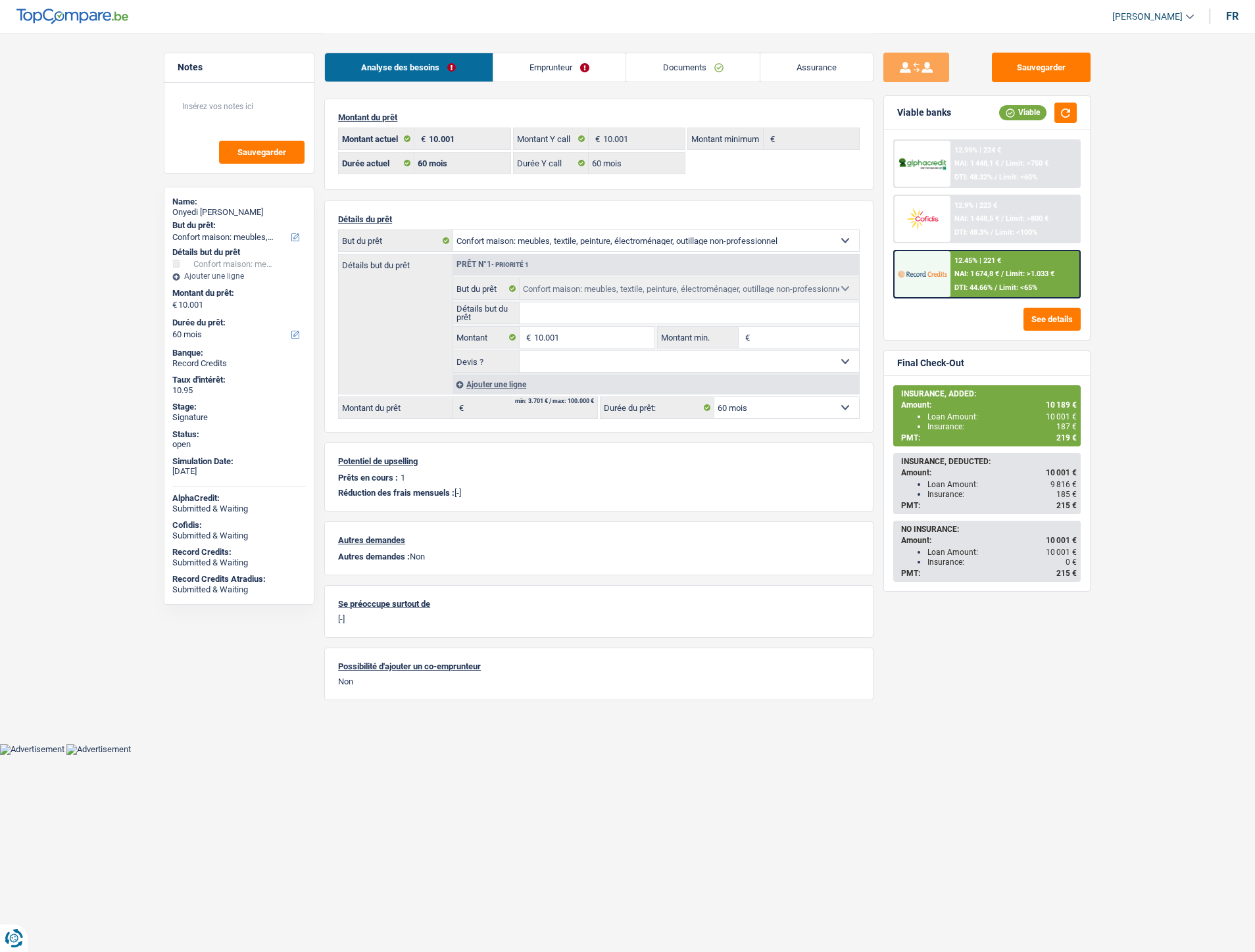
select select "household"
select select "60"
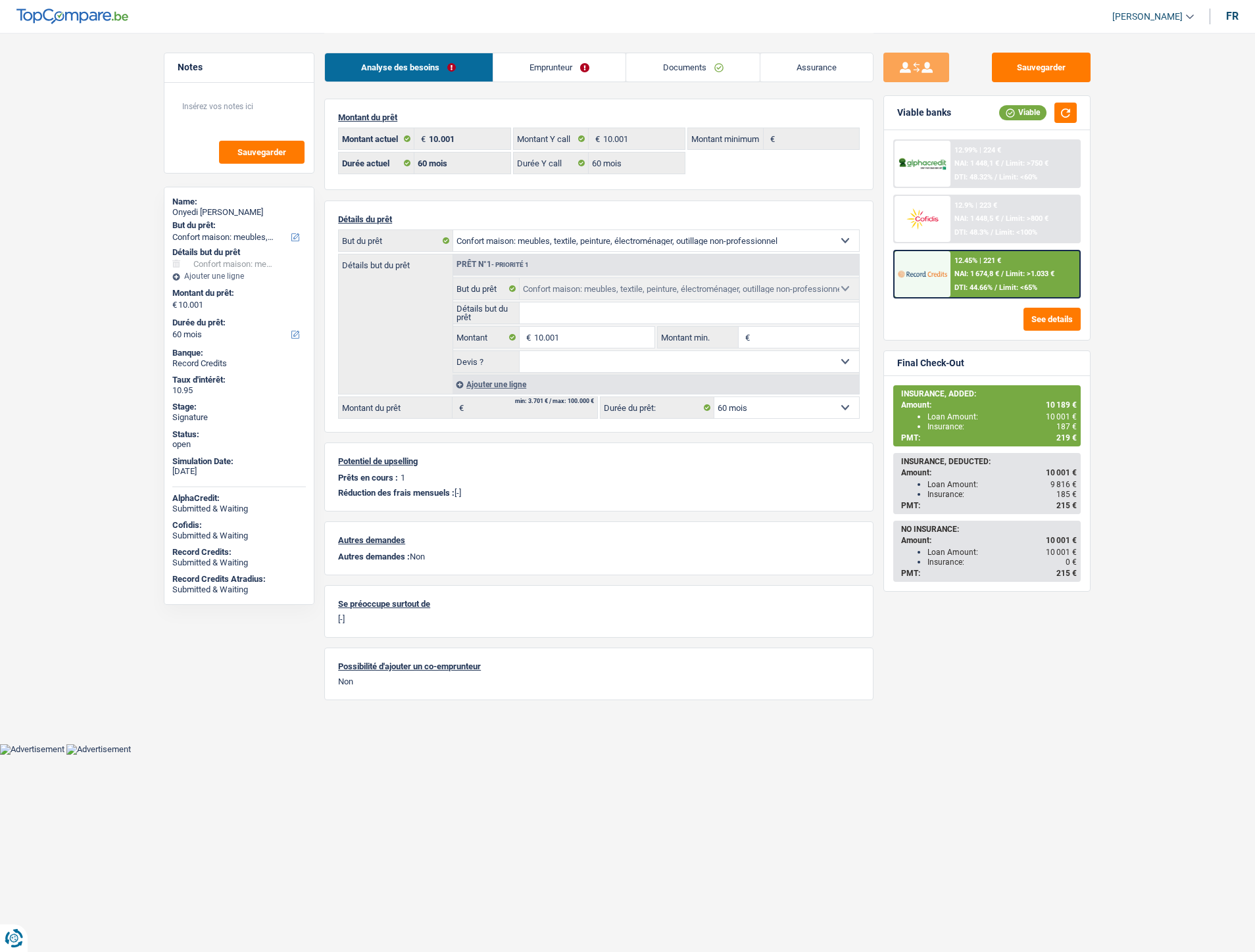
select select "household"
select select "60"
click at [540, 57] on link "Emprunteur" at bounding box center [559, 67] width 133 height 28
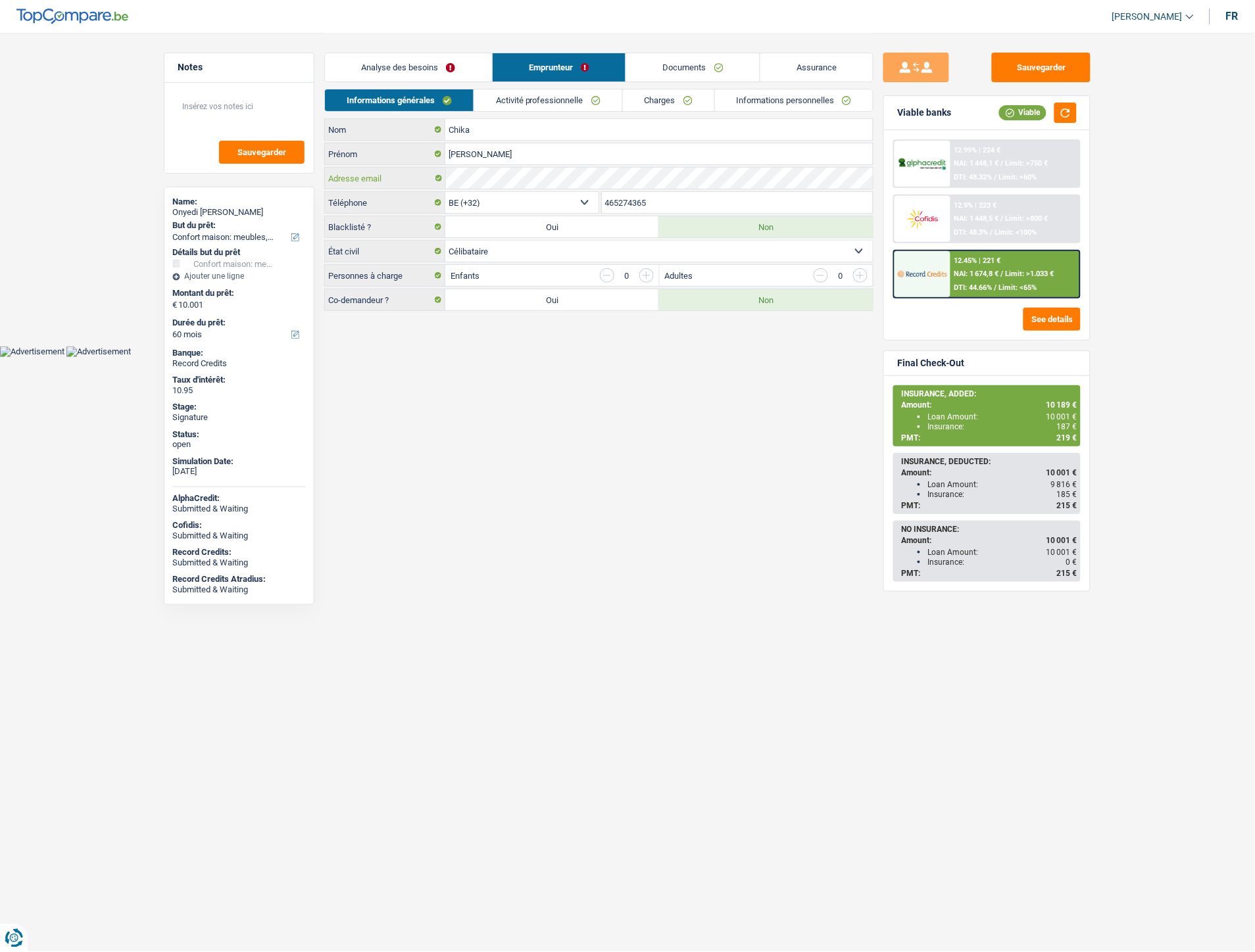
click at [428, 180] on div "Adresse email" at bounding box center [599, 178] width 548 height 21
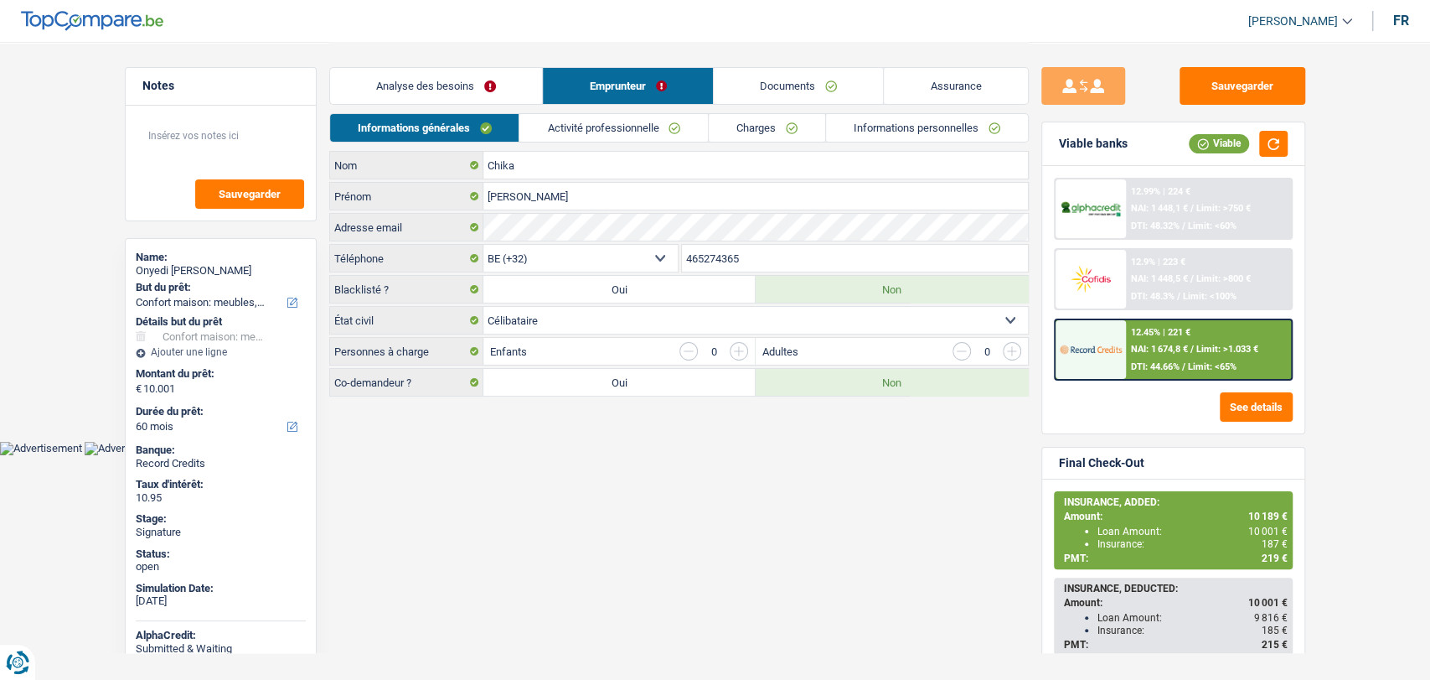
click at [757, 269] on input "465274365" at bounding box center [855, 258] width 346 height 27
drag, startPoint x: 760, startPoint y: 258, endPoint x: 661, endPoint y: 249, distance: 99.3
click at [661, 249] on div "BE (+32) LU (+352) Sélectionner une option Téléphone 465274365 Téléphone" at bounding box center [679, 259] width 700 height 31
click at [770, 455] on html "Vous avez le contrôle de vos données Nous utilisons des cookies, tout comme nos…" at bounding box center [715, 227] width 1430 height 455
